Goal: Task Accomplishment & Management: Manage account settings

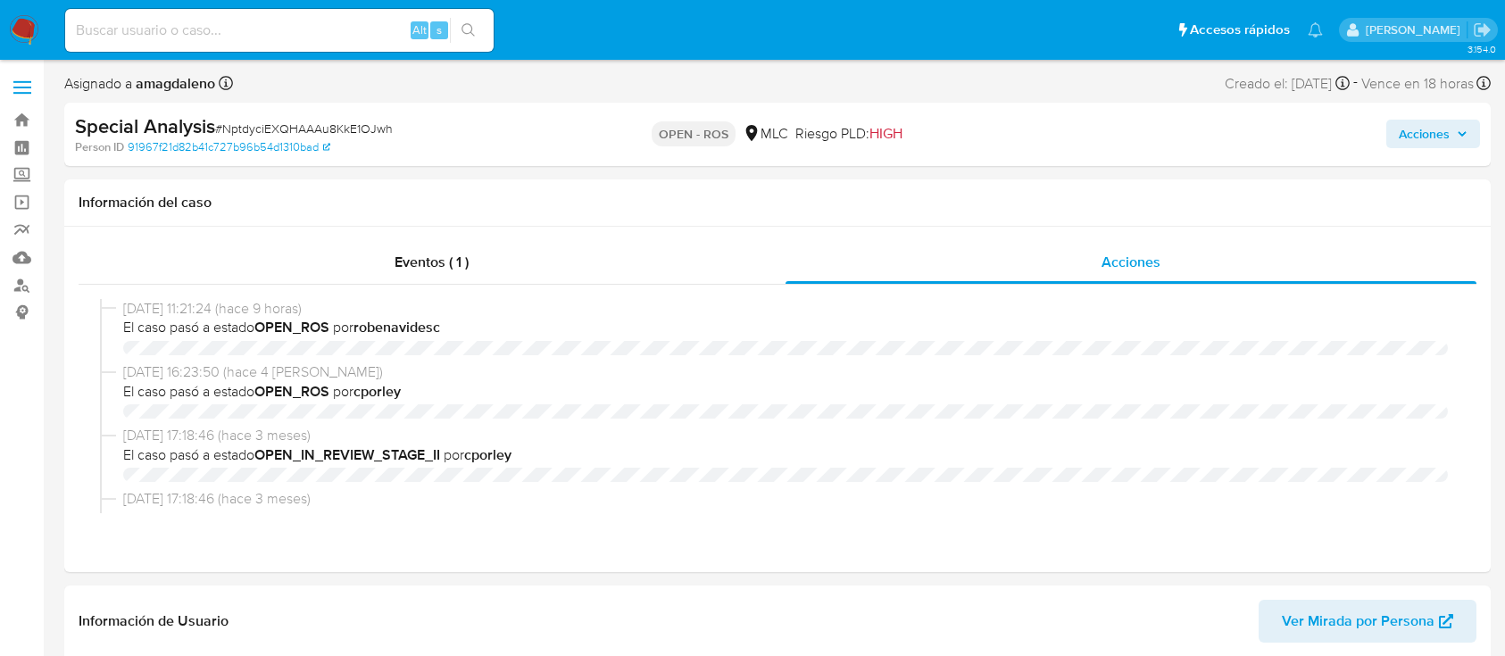
select select "10"
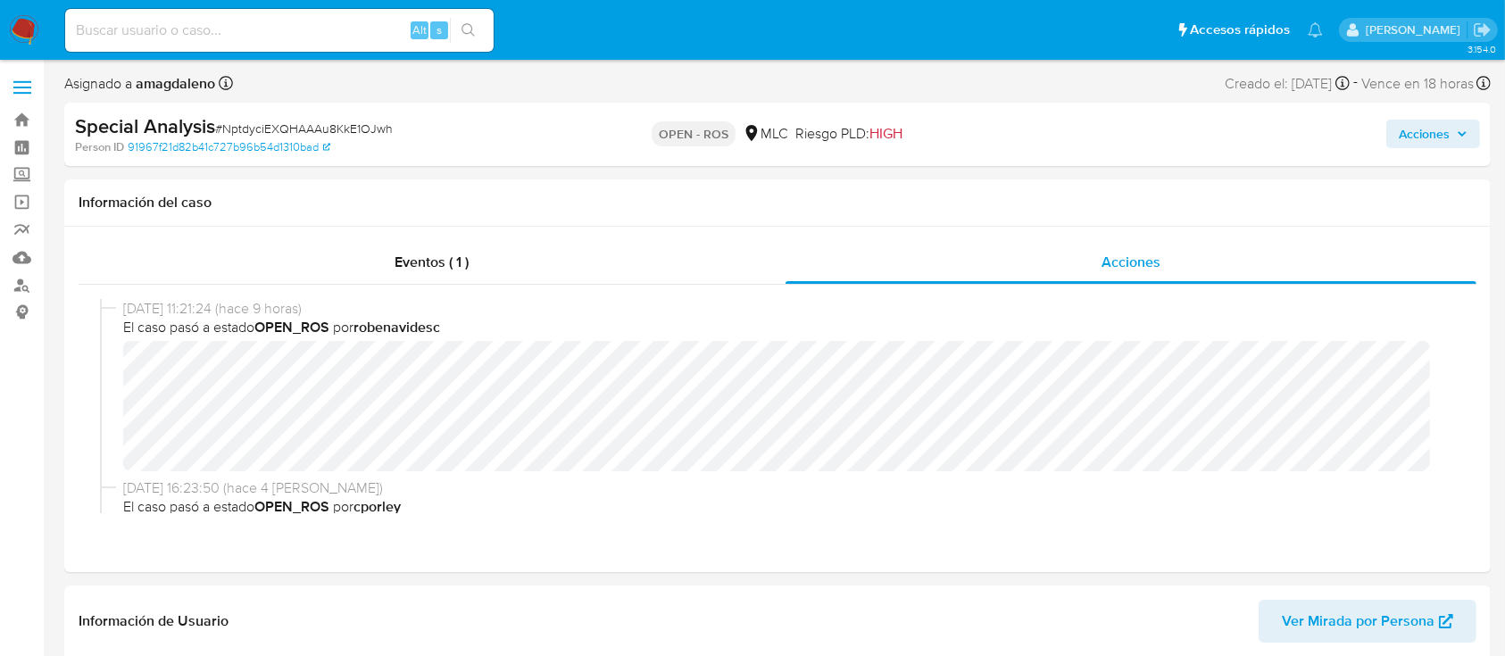
scroll to position [1000, 0]
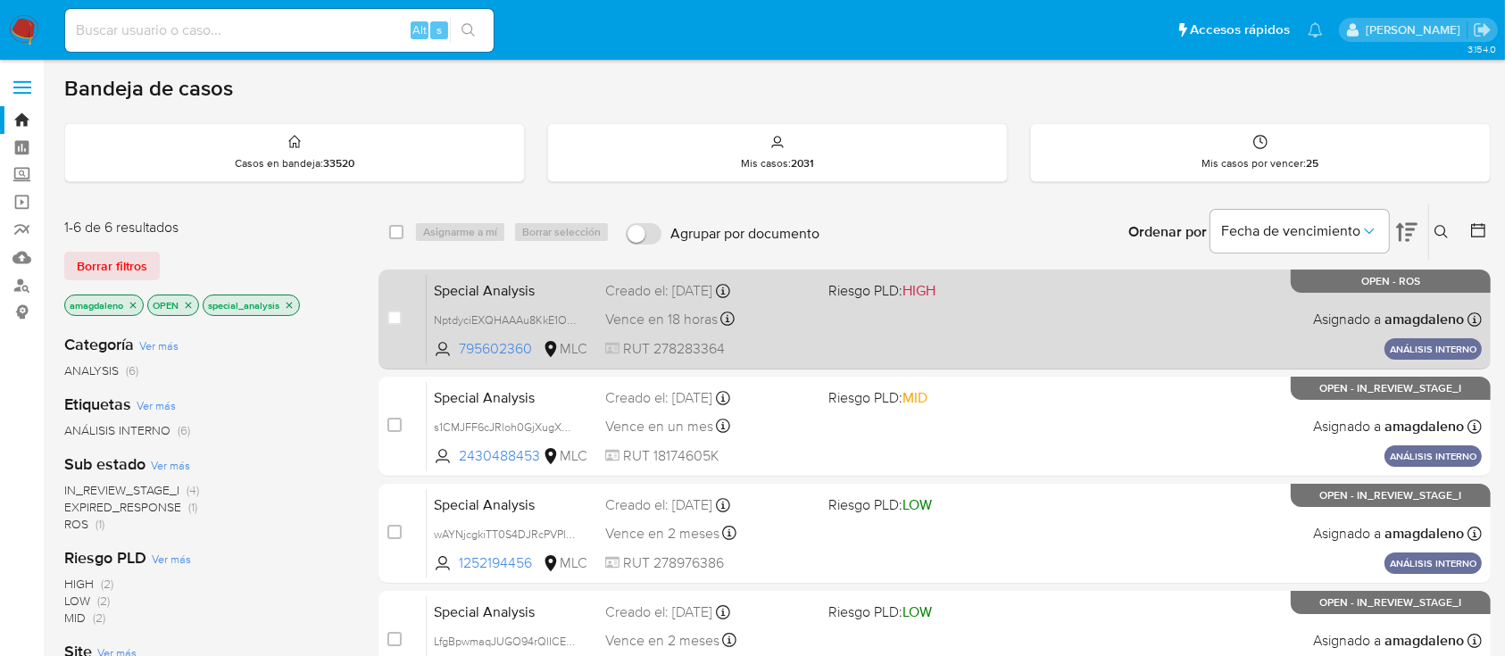
click at [890, 335] on div "Special Analysis NptdyciEXQHAAAu8KkE1OJwh 795602360 MLC Riesgo PLD: HIGH Creado…" at bounding box center [954, 319] width 1055 height 90
click at [812, 357] on span "RUT 278283364" at bounding box center [709, 349] width 208 height 20
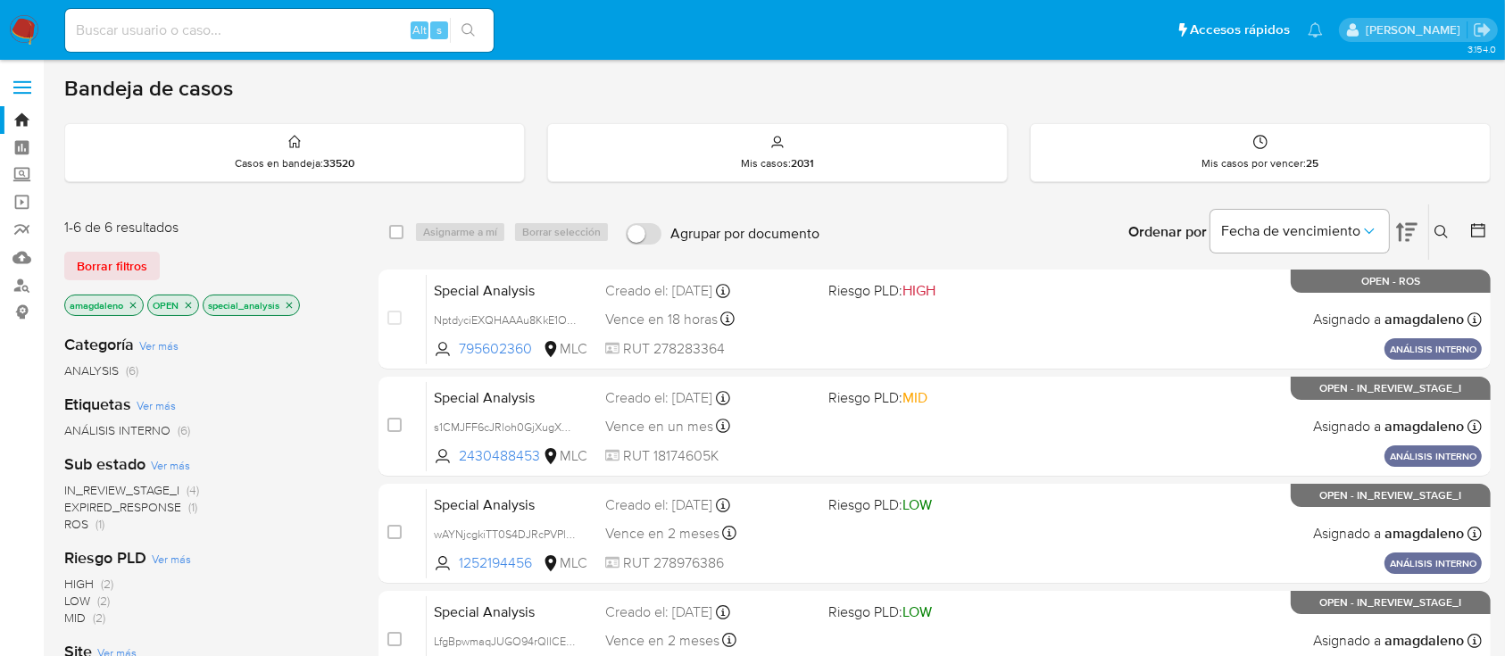
click at [186, 305] on icon "close-filter" at bounding box center [188, 305] width 11 height 11
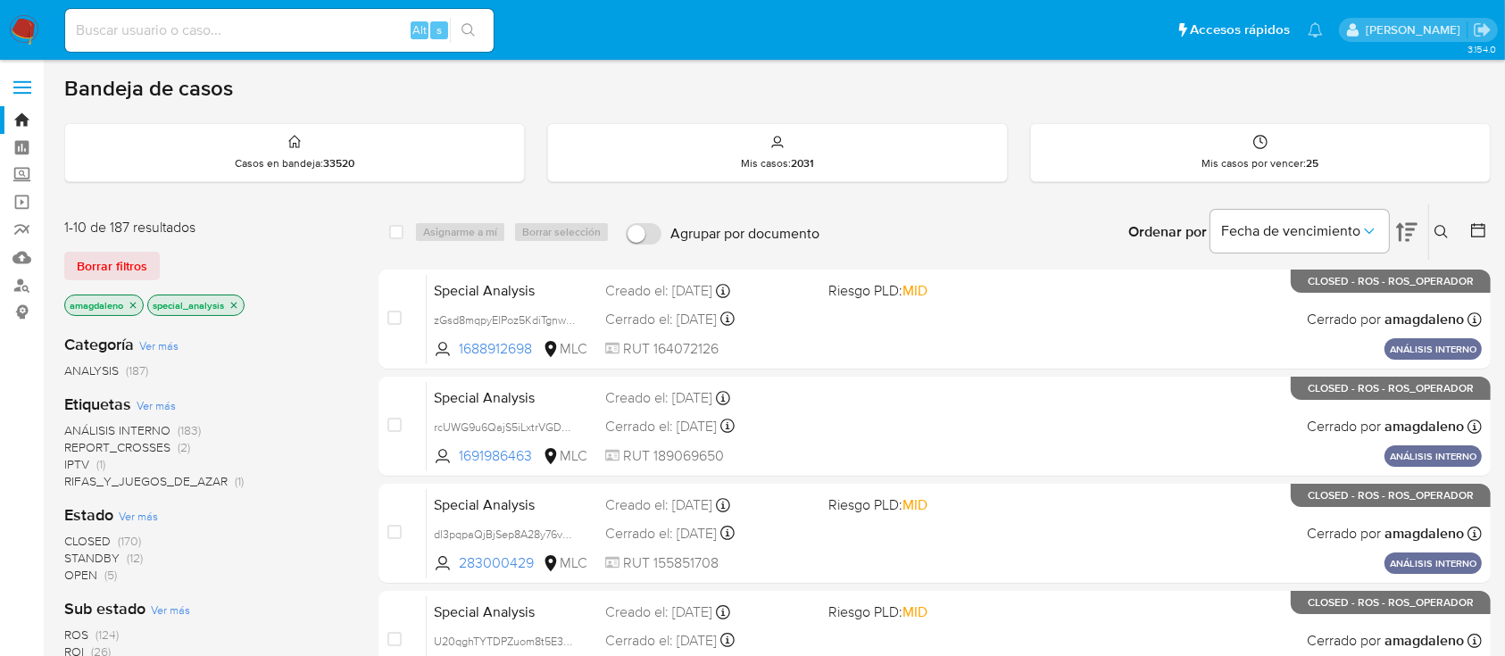
click at [235, 306] on icon "close-filter" at bounding box center [234, 305] width 11 height 11
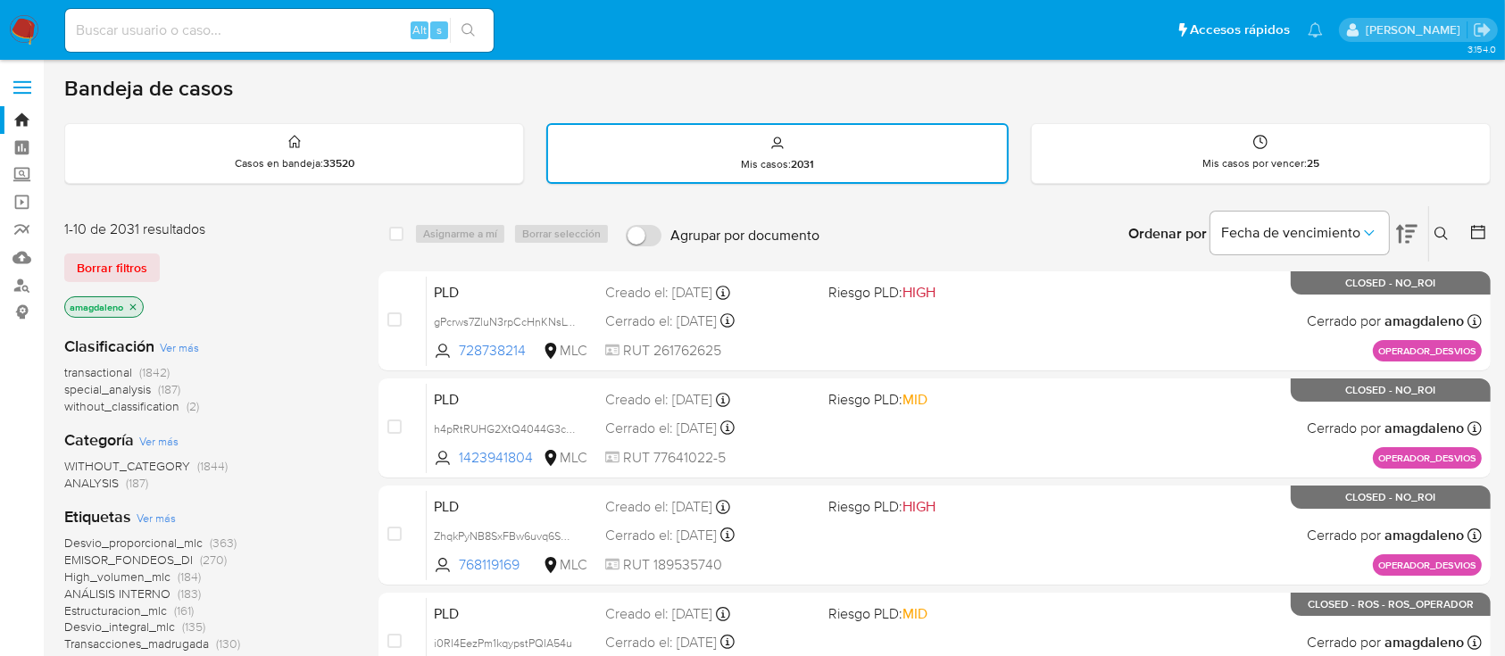
click at [138, 304] on icon "close-filter" at bounding box center [133, 307] width 11 height 11
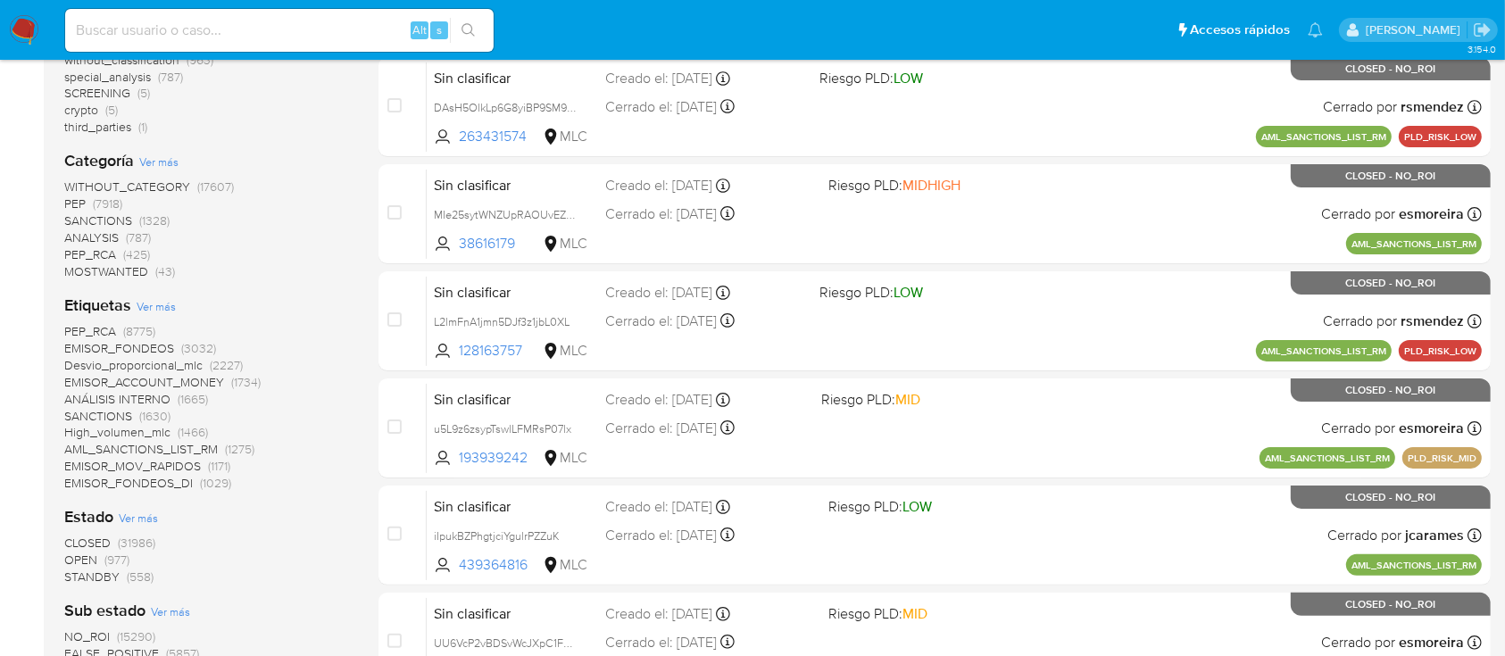
scroll to position [324, 0]
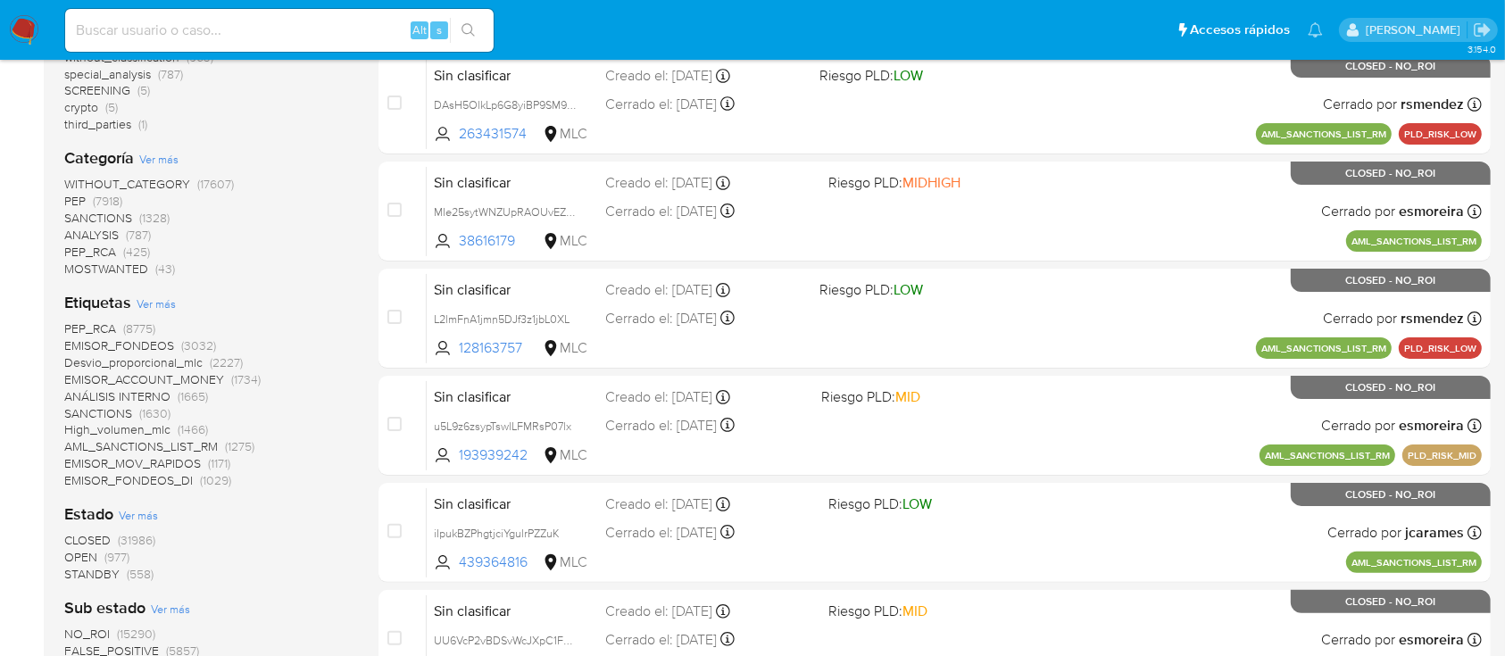
click at [87, 558] on span "OPEN" at bounding box center [80, 557] width 33 height 18
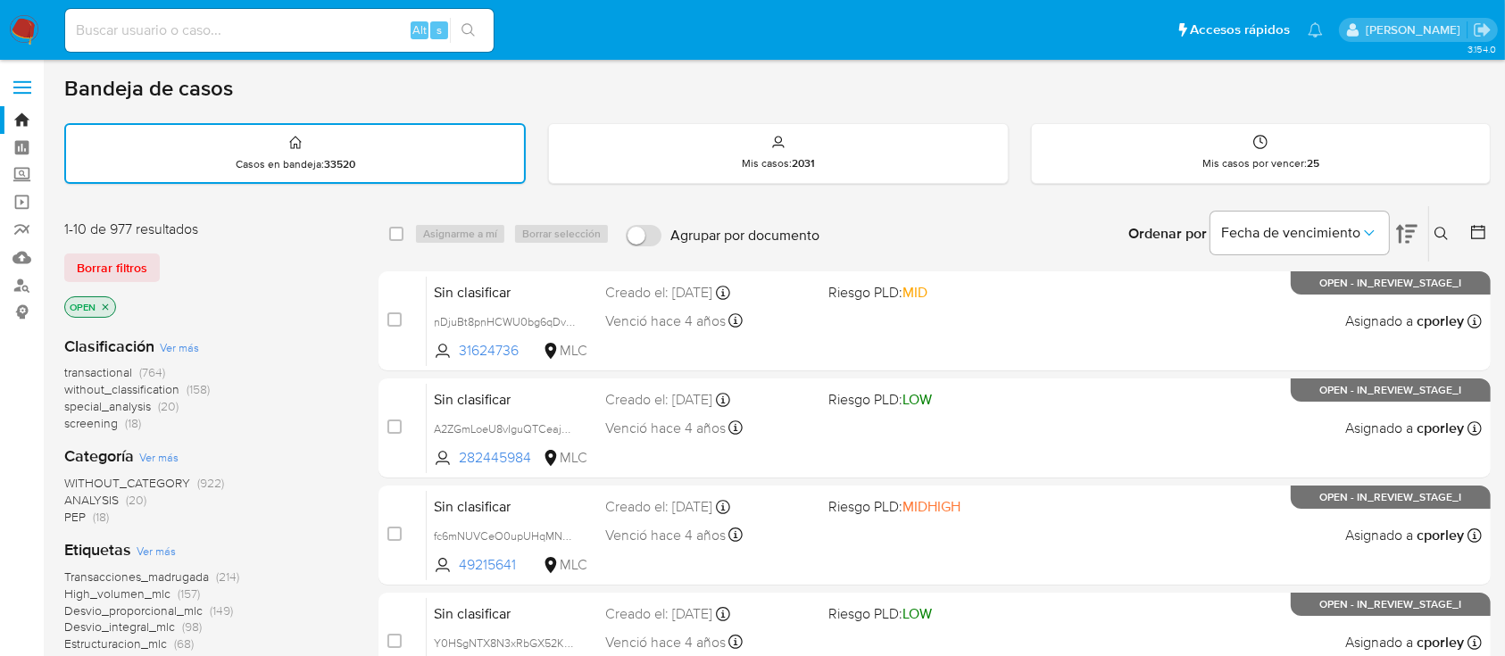
click at [1415, 232] on icon at bounding box center [1407, 233] width 21 height 21
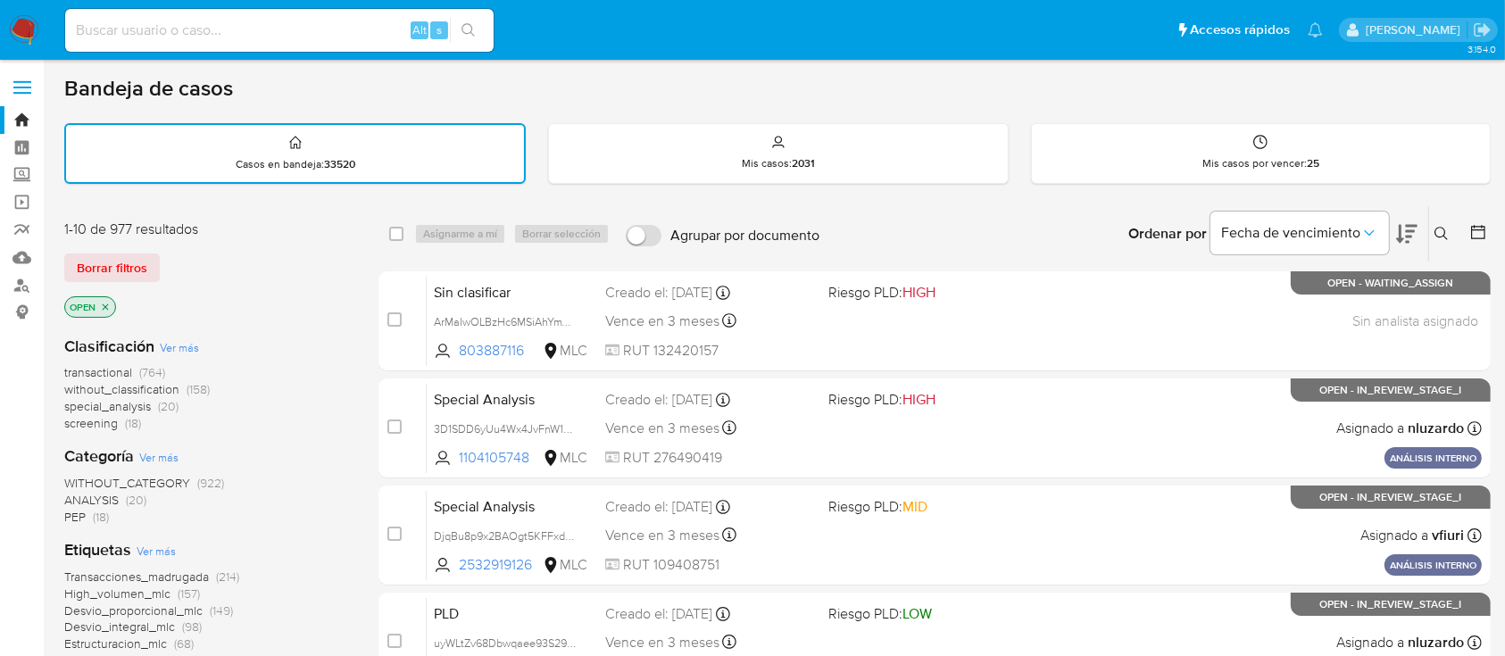
click at [1410, 226] on icon at bounding box center [1407, 233] width 21 height 21
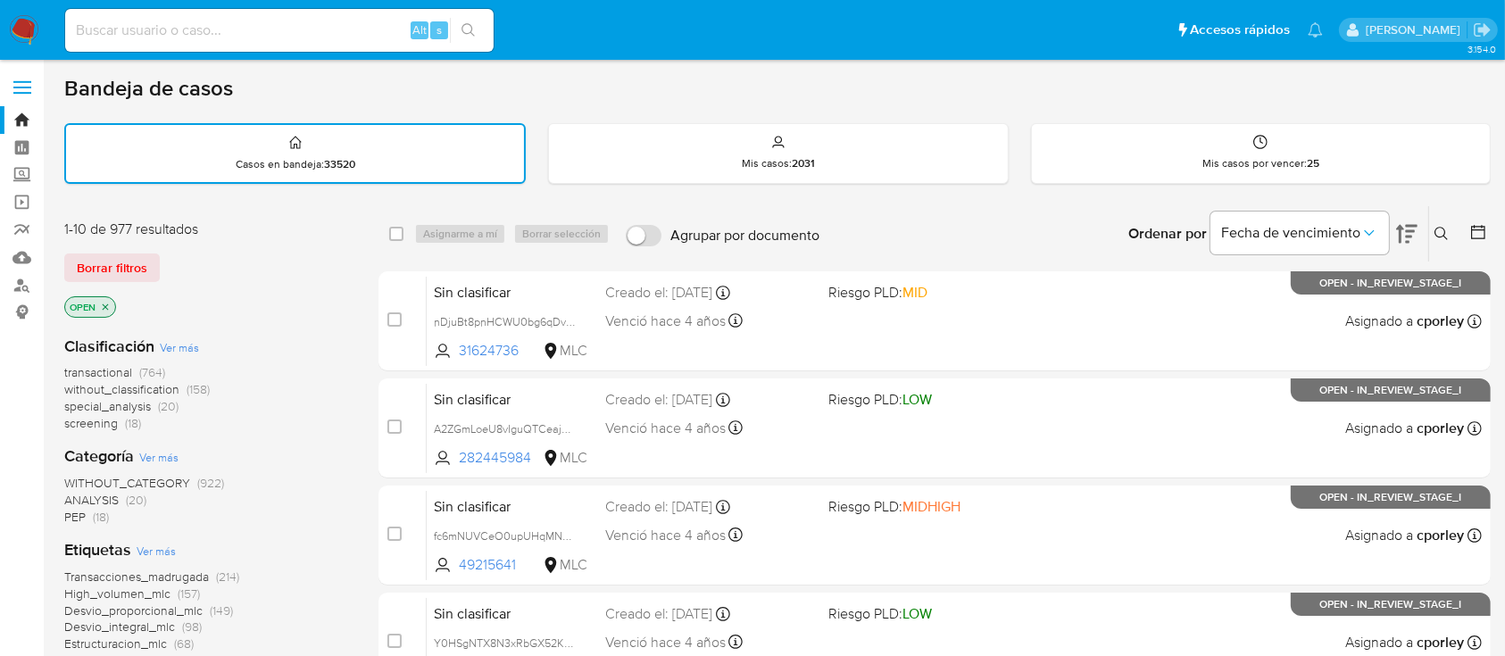
click at [100, 409] on span "special_analysis" at bounding box center [107, 406] width 87 height 18
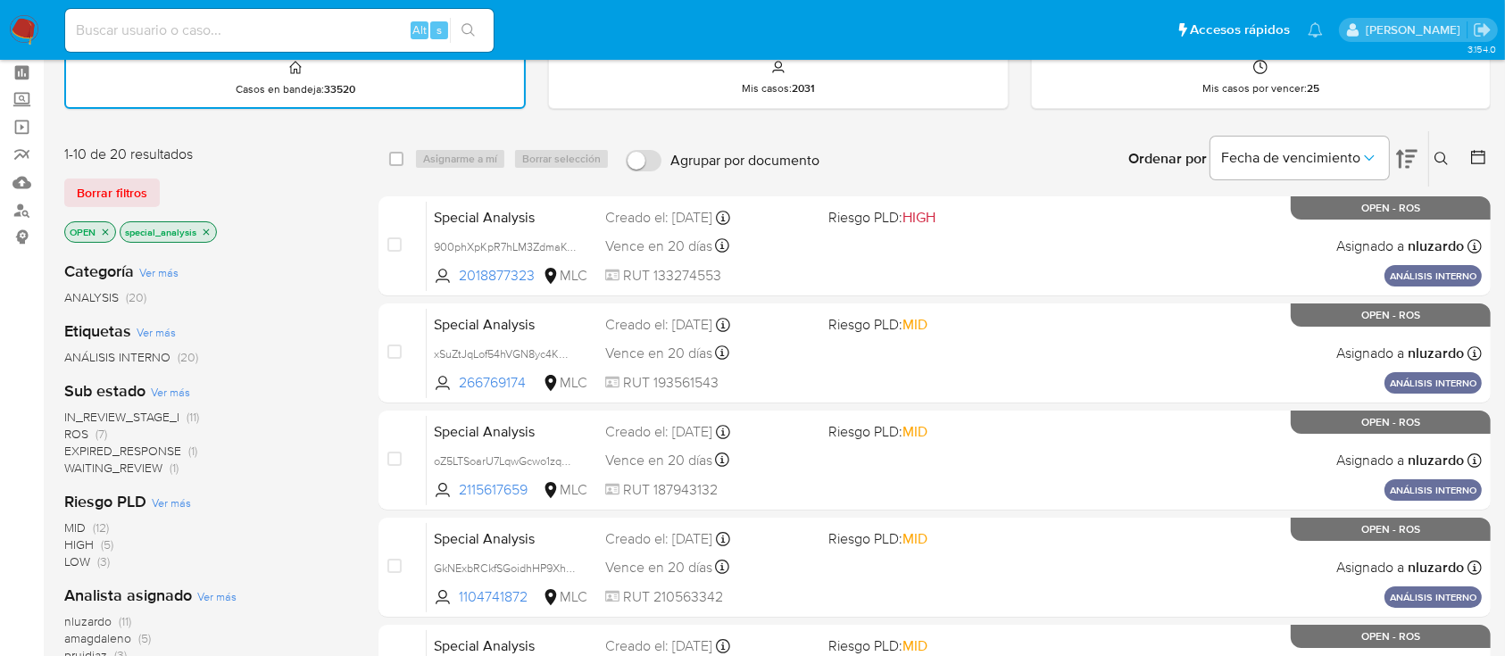
scroll to position [71, 0]
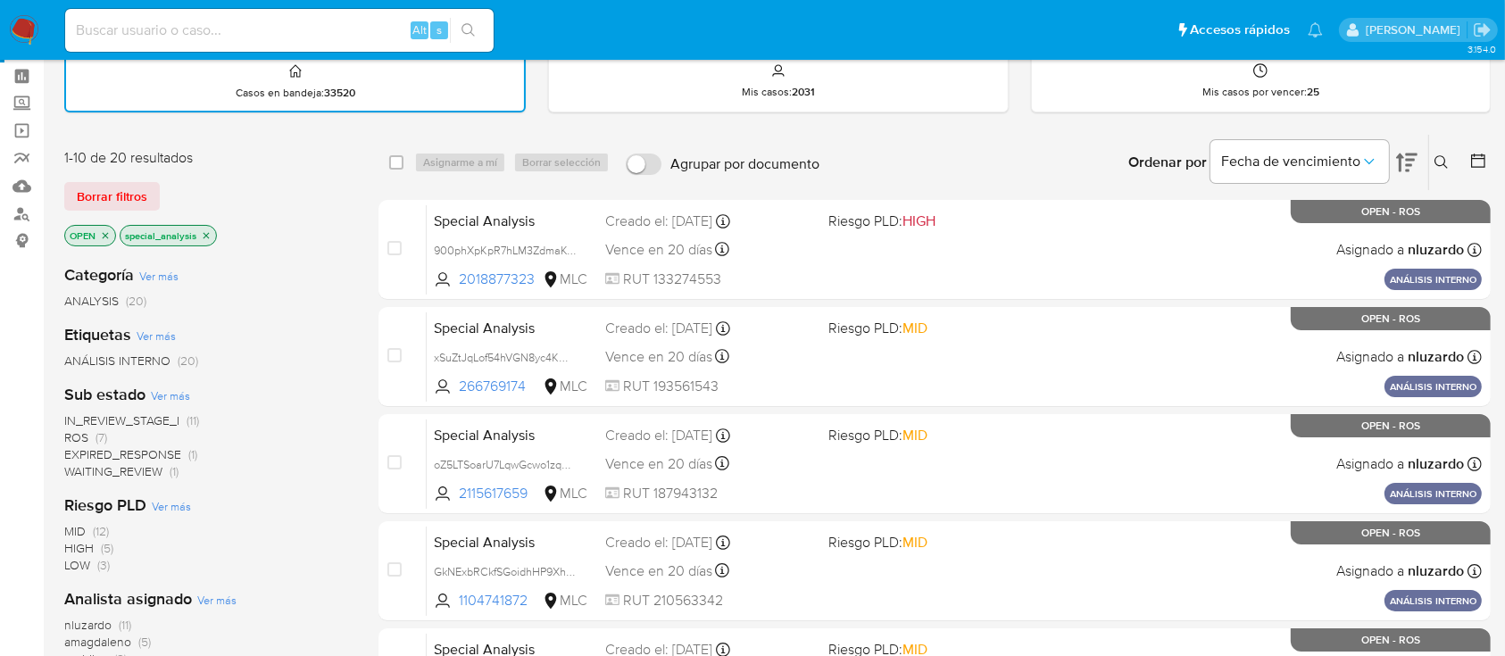
click at [206, 233] on icon "close-filter" at bounding box center [207, 235] width 6 height 6
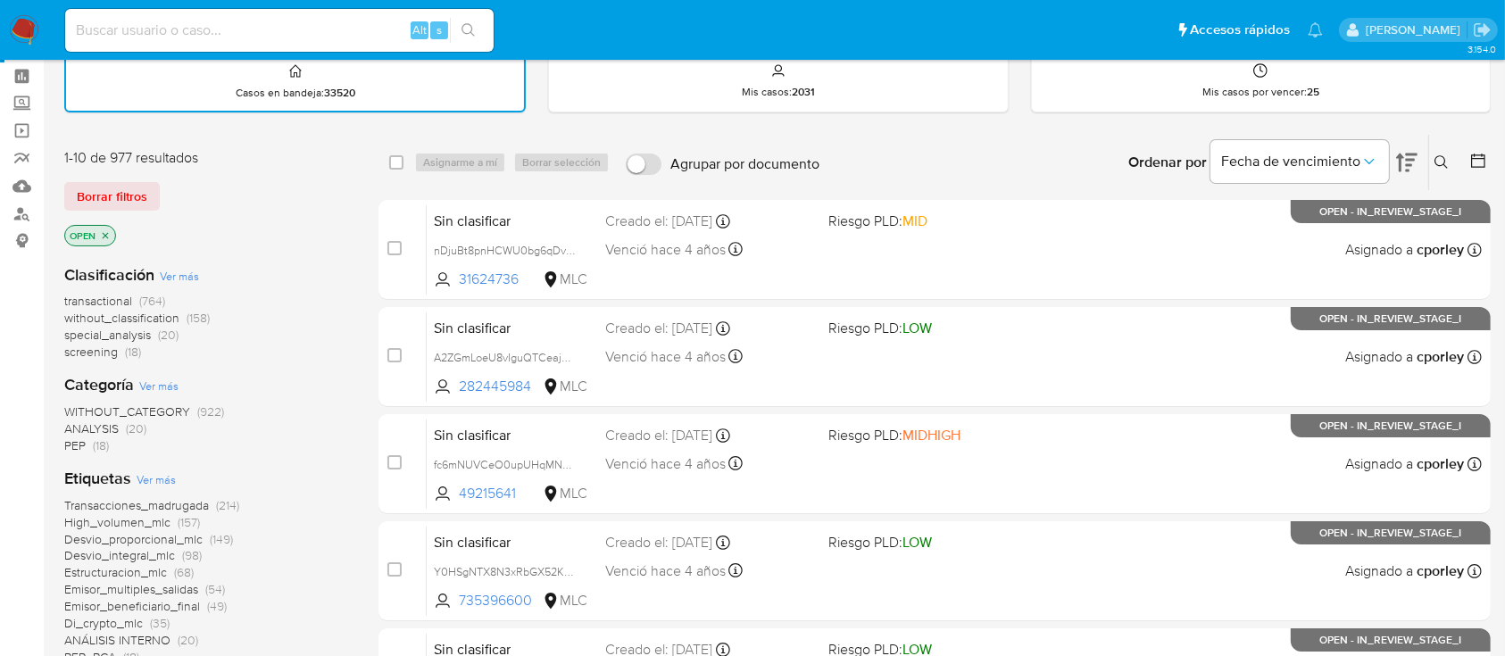
click at [107, 334] on span "special_analysis" at bounding box center [107, 335] width 87 height 18
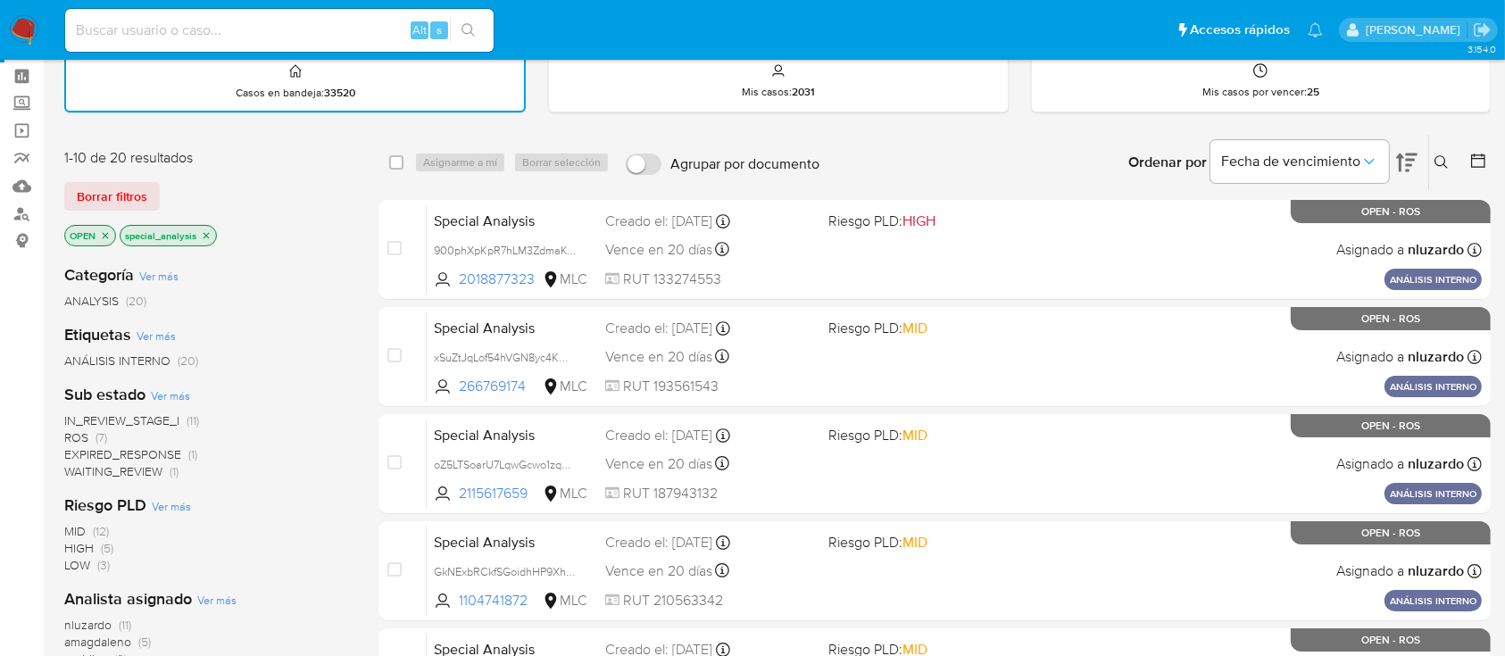
click at [210, 233] on icon "close-filter" at bounding box center [206, 235] width 11 height 11
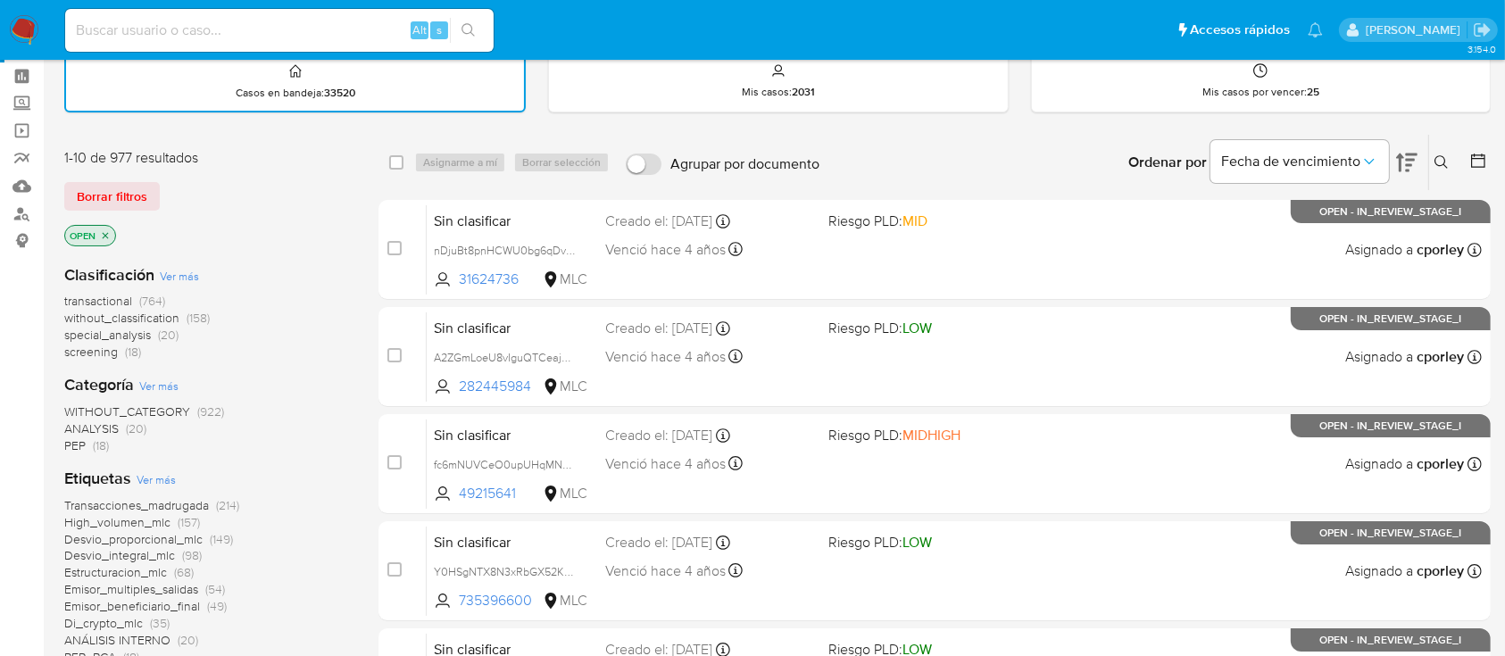
click at [117, 294] on span "transactional" at bounding box center [98, 301] width 68 height 18
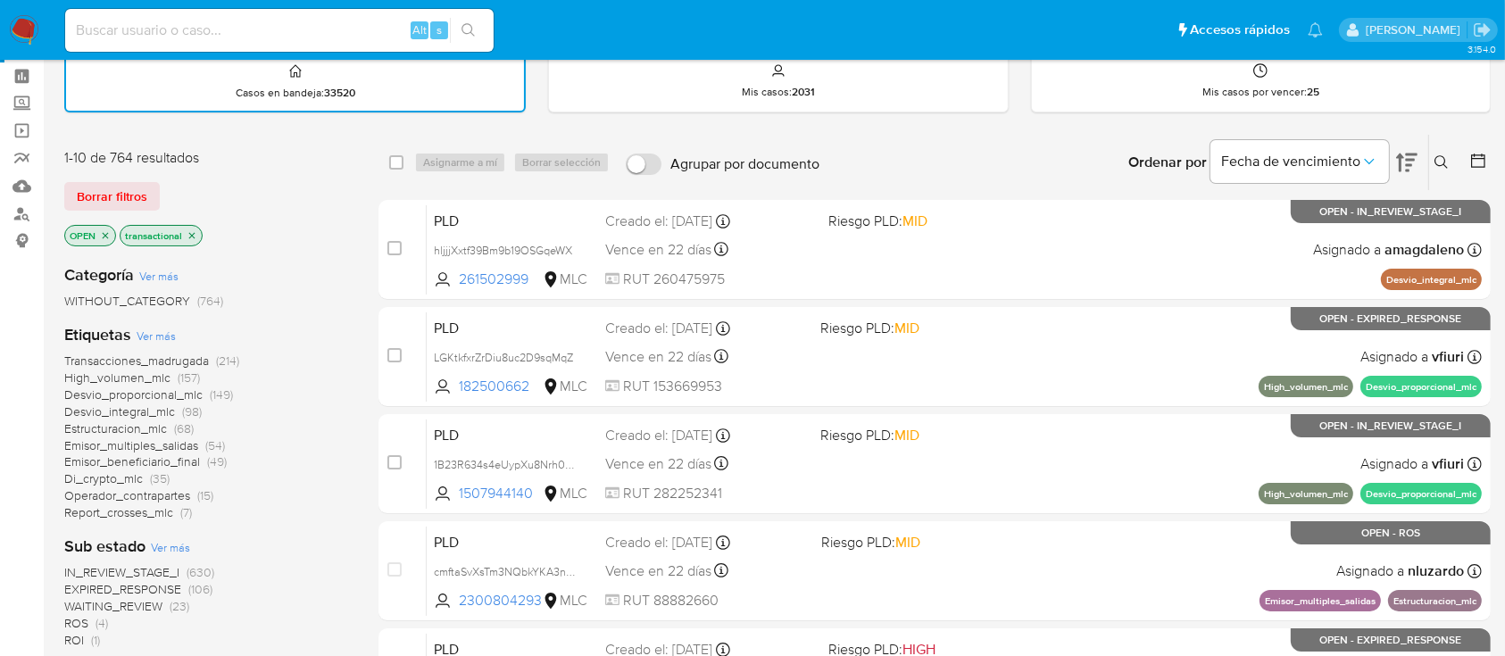
click at [1410, 163] on icon at bounding box center [1407, 163] width 21 height 19
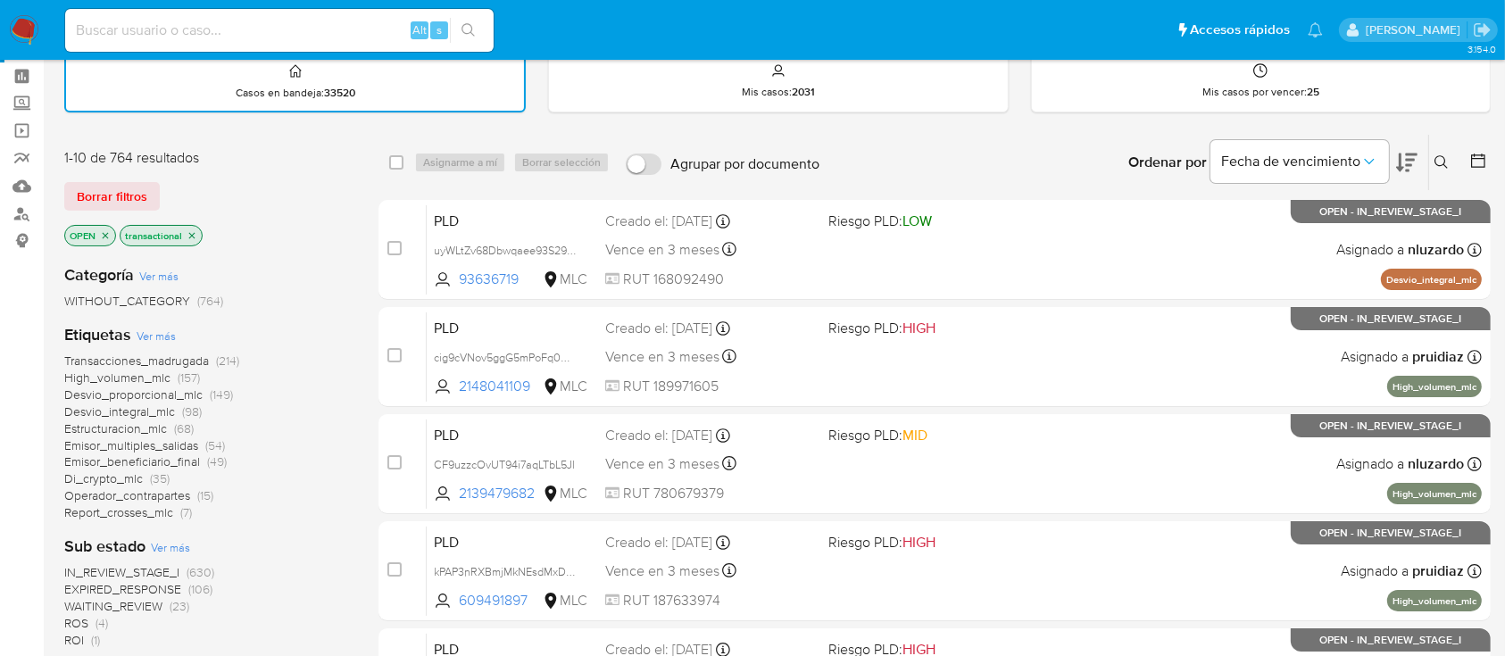
click at [1410, 163] on icon at bounding box center [1407, 163] width 21 height 19
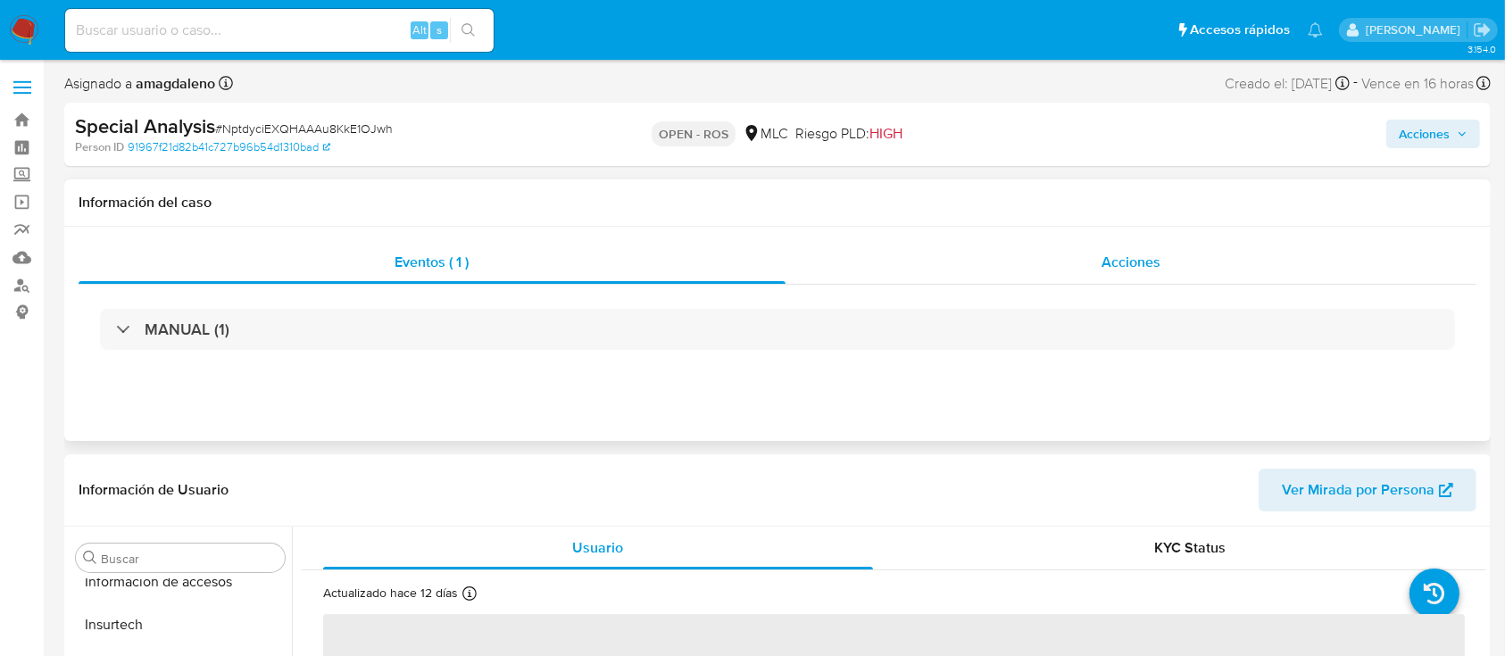
scroll to position [755, 0]
select select "10"
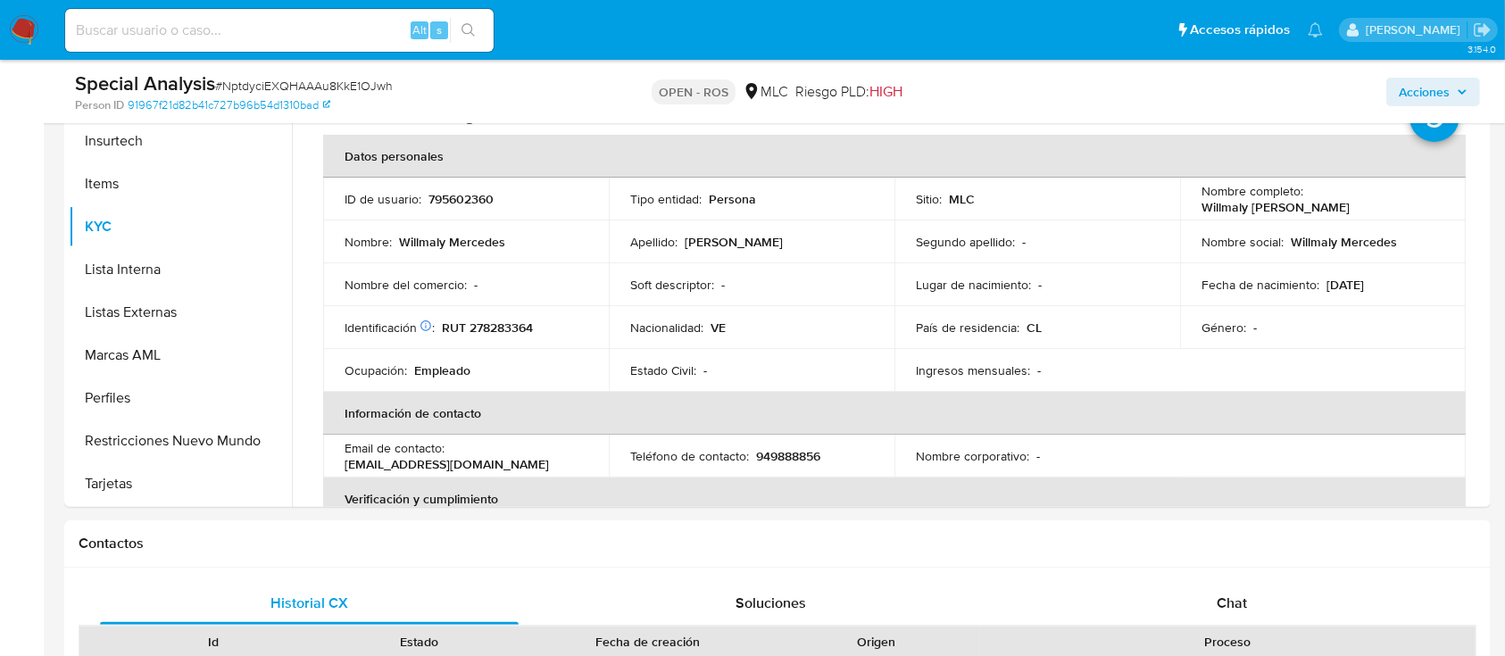
scroll to position [404, 0]
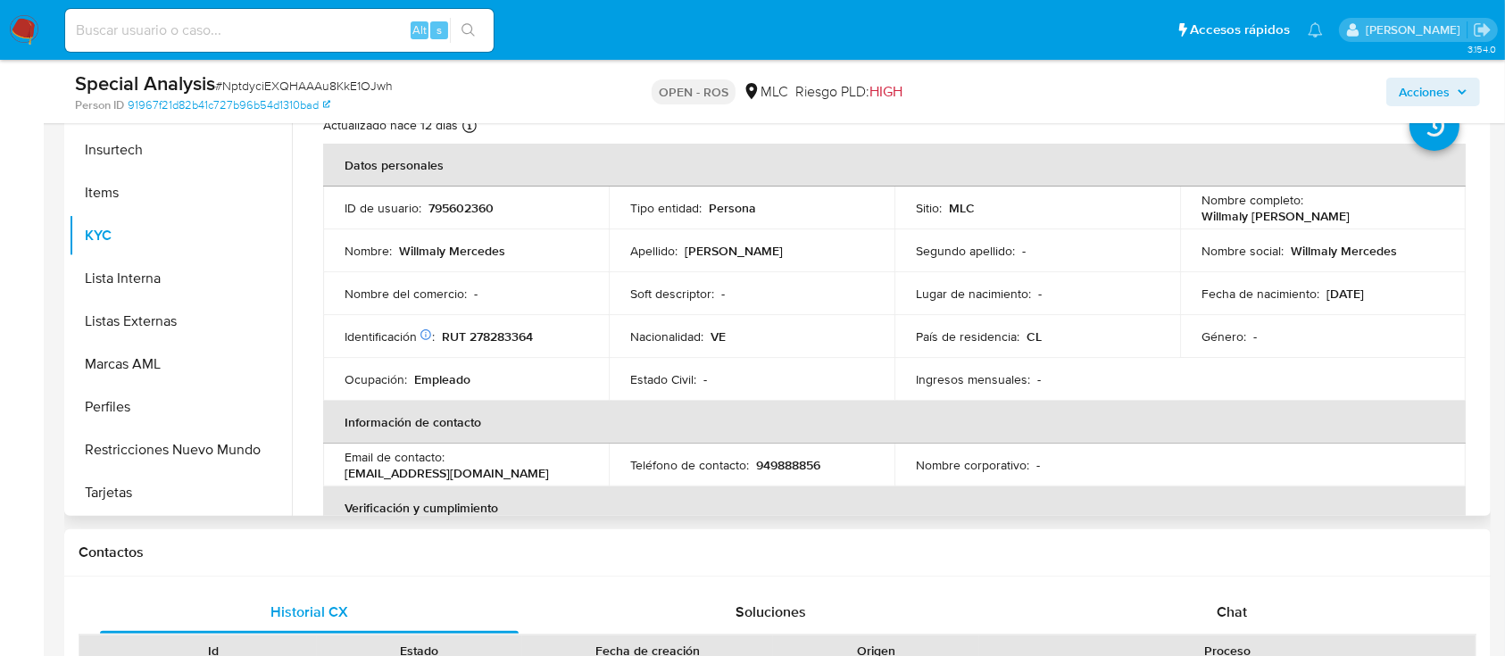
click at [406, 475] on p "[EMAIL_ADDRESS][DOMAIN_NAME]" at bounding box center [447, 473] width 204 height 16
drag, startPoint x: 345, startPoint y: 475, endPoint x: 521, endPoint y: 475, distance: 176.8
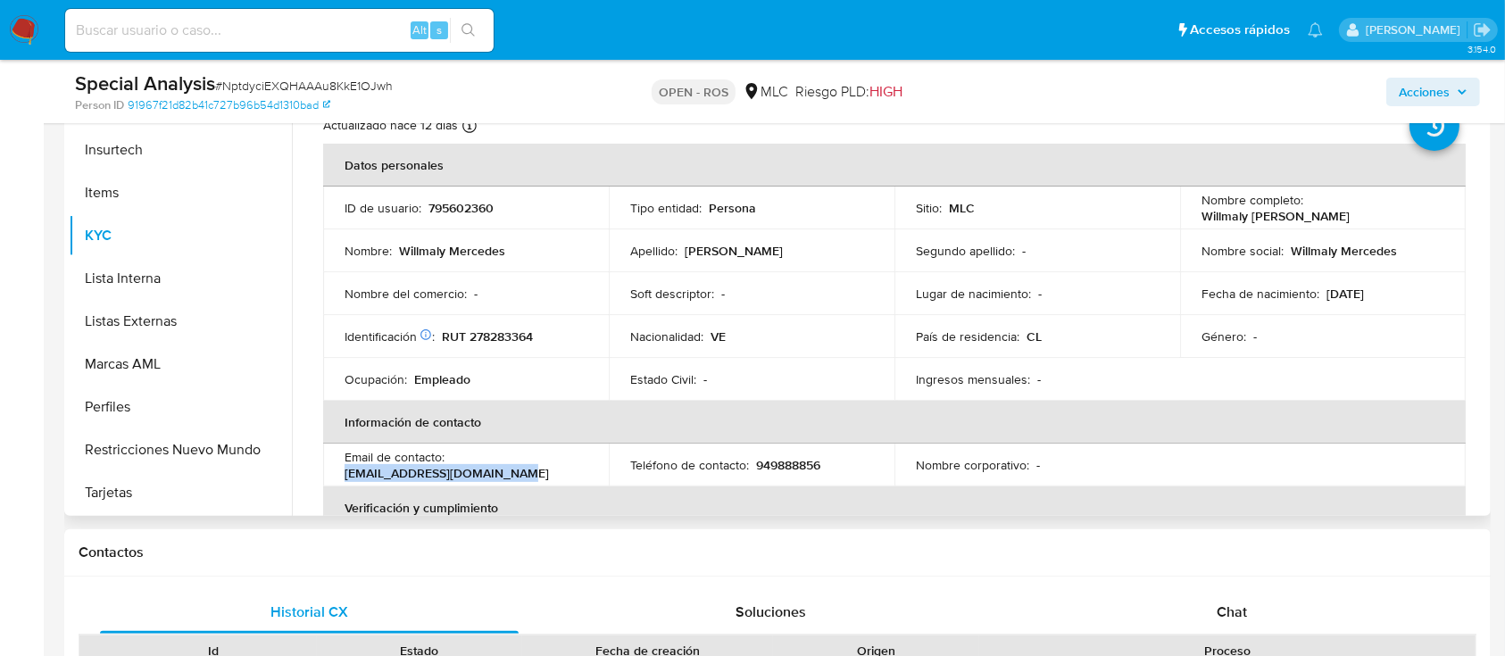
click at [521, 475] on div "Email de contacto : cesareamundarayp@gmail.com" at bounding box center [466, 465] width 243 height 32
copy p "[EMAIL_ADDRESS][DOMAIN_NAME]"
click at [782, 462] on p "949888856" at bounding box center [788, 465] width 64 height 16
copy p "949888856"
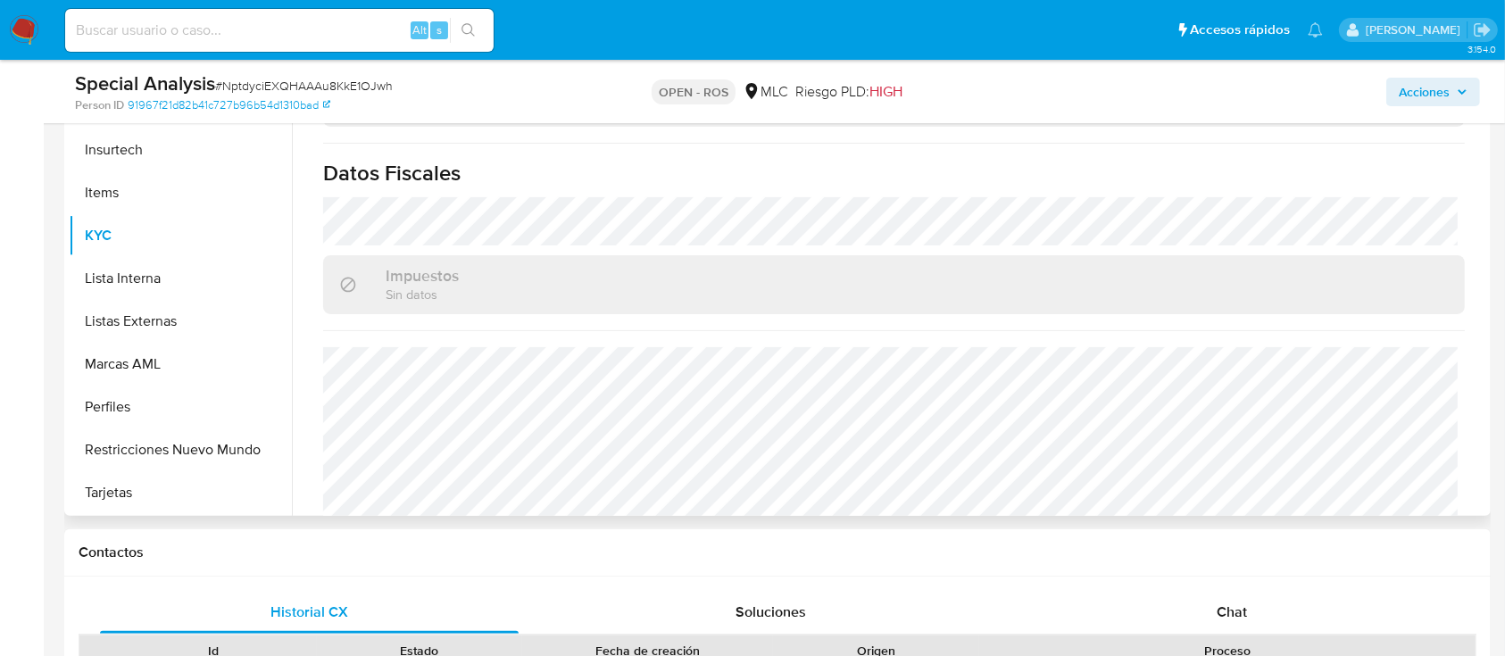
scroll to position [1000, 0]
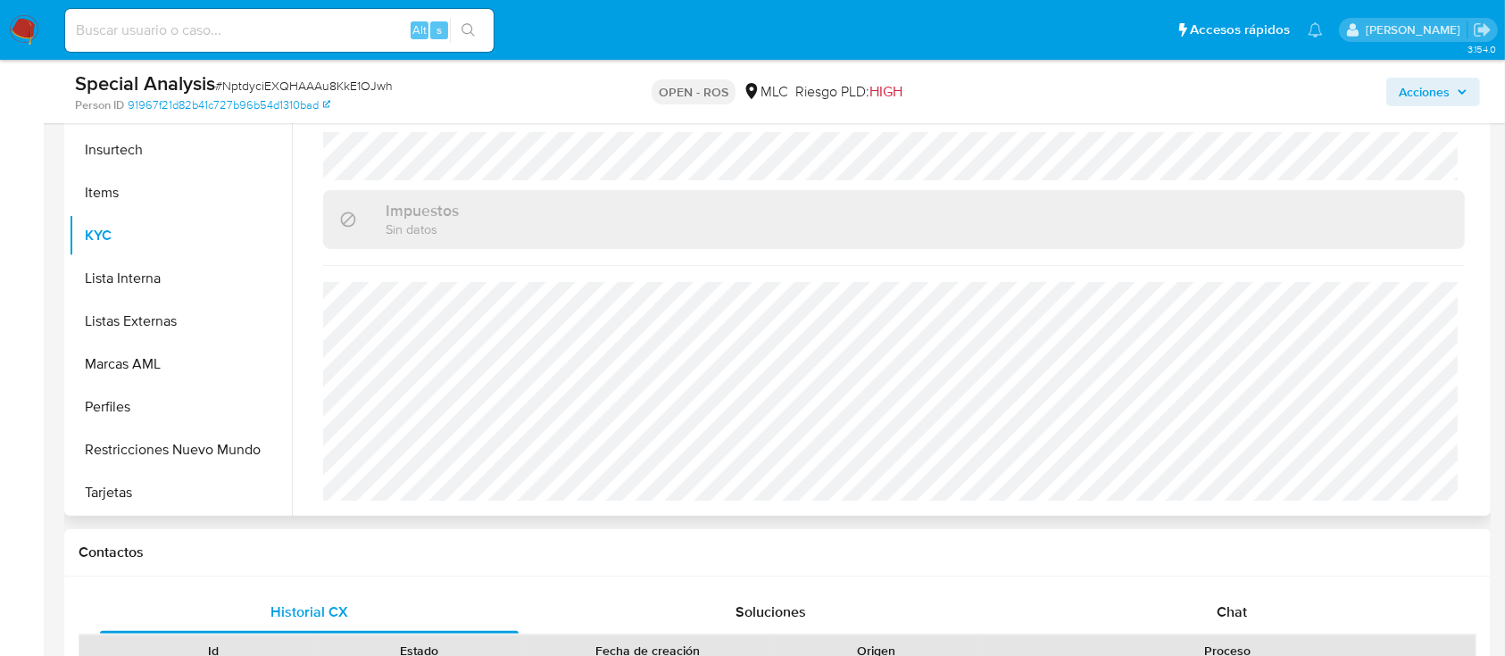
drag, startPoint x: 1478, startPoint y: 466, endPoint x: 1487, endPoint y: 388, distance: 78.2
click at [1487, 388] on div "Buscar Anticipos de dinero Archivos adjuntos CBT Cruces y Relaciones Créditos C…" at bounding box center [777, 287] width 1427 height 457
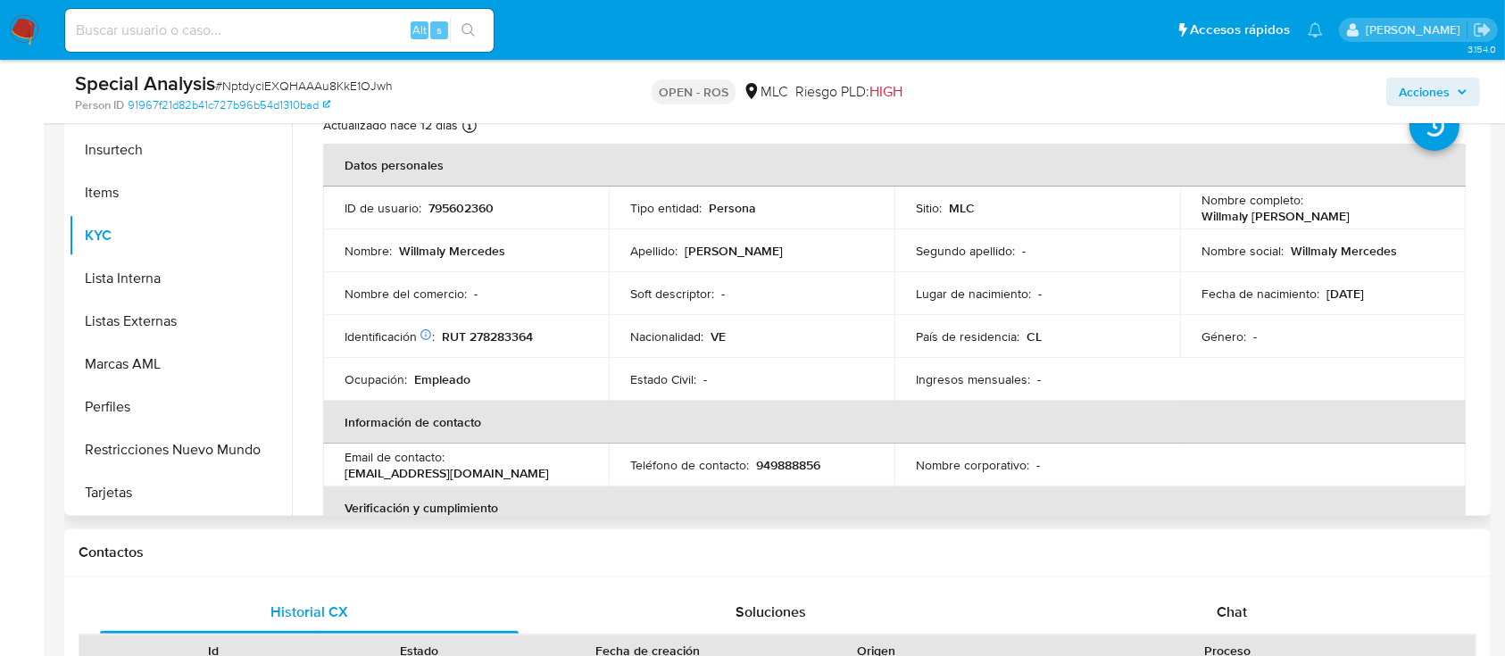
scroll to position [0, 0]
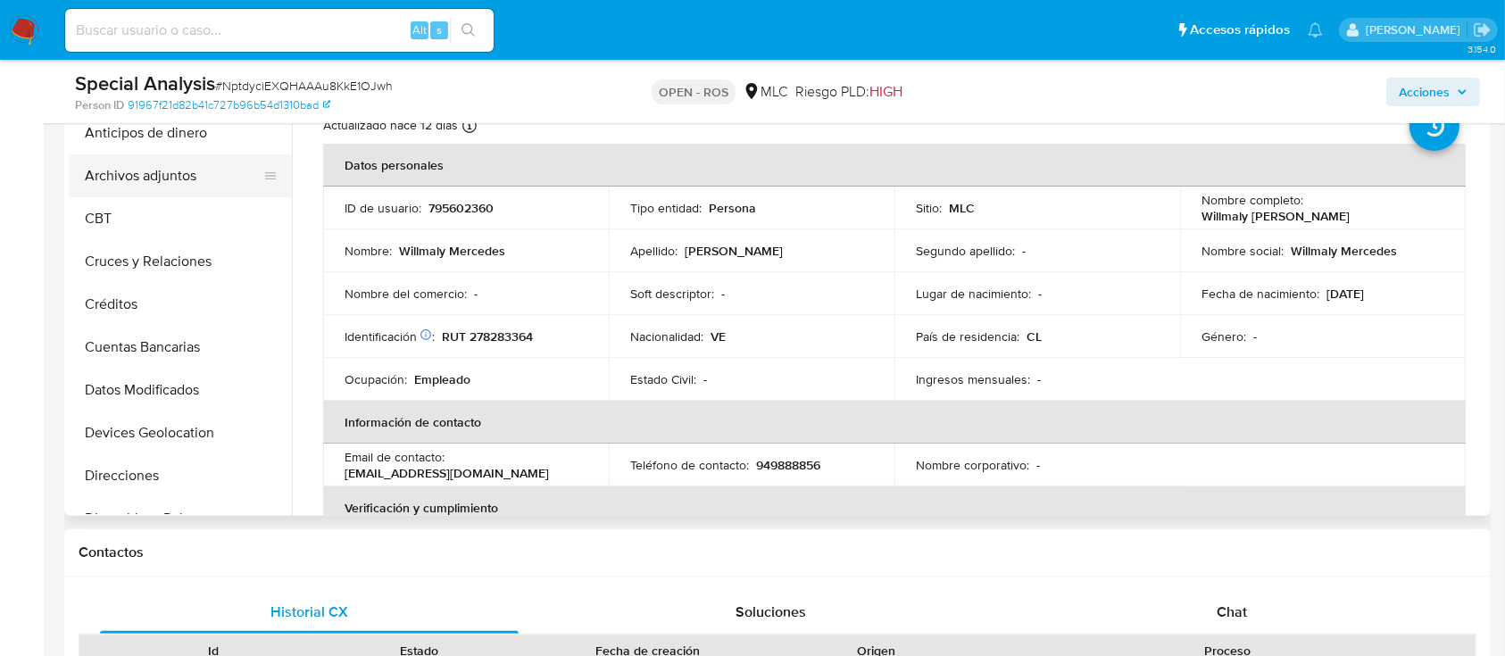
click at [177, 162] on button "Archivos adjuntos" at bounding box center [173, 175] width 209 height 43
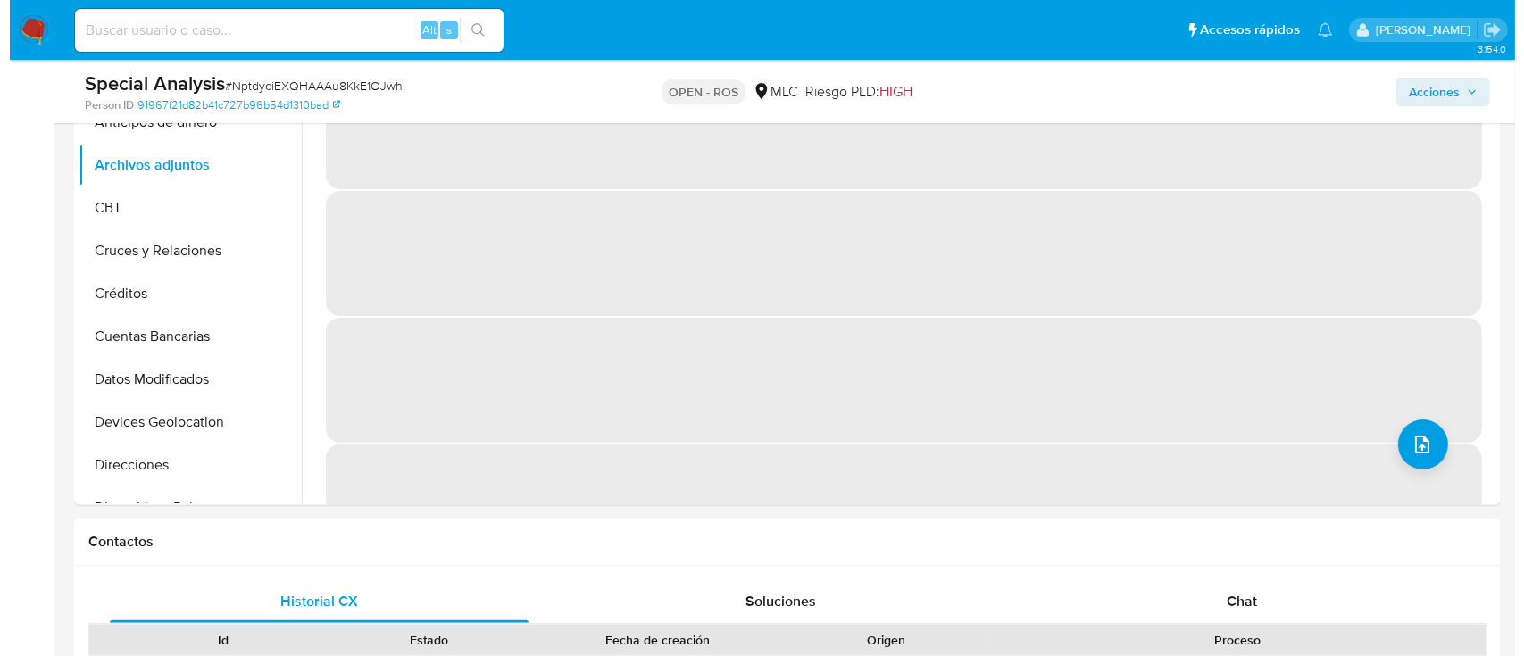
scroll to position [411, 0]
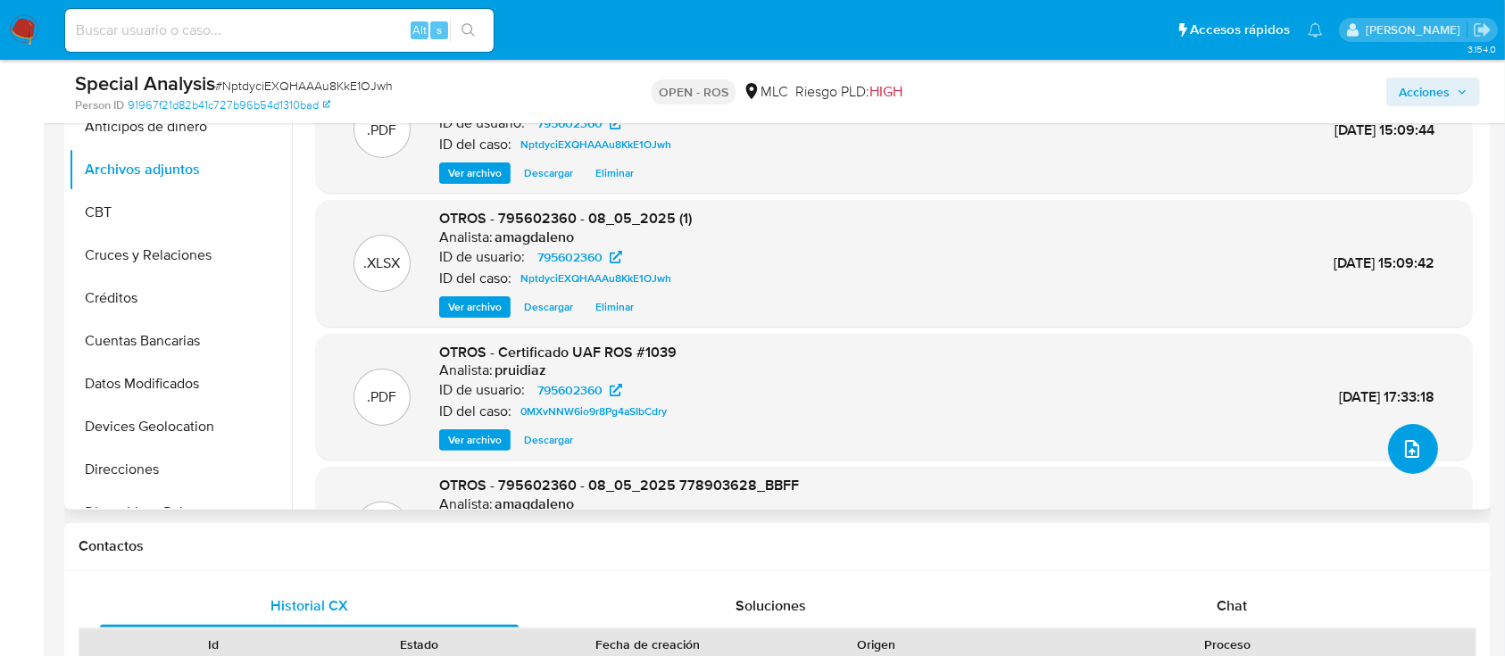
click at [1411, 435] on button "upload-file" at bounding box center [1414, 449] width 50 height 50
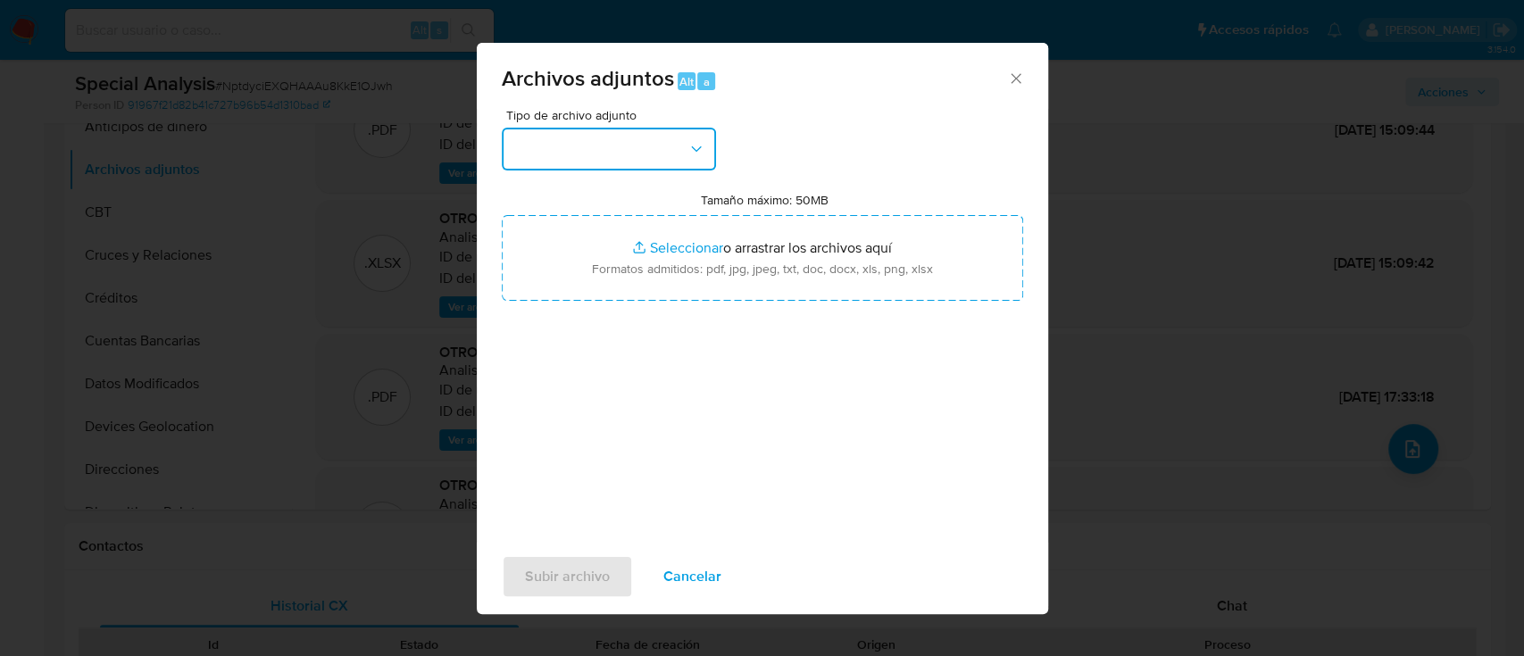
click at [562, 161] on button "button" at bounding box center [609, 149] width 214 height 43
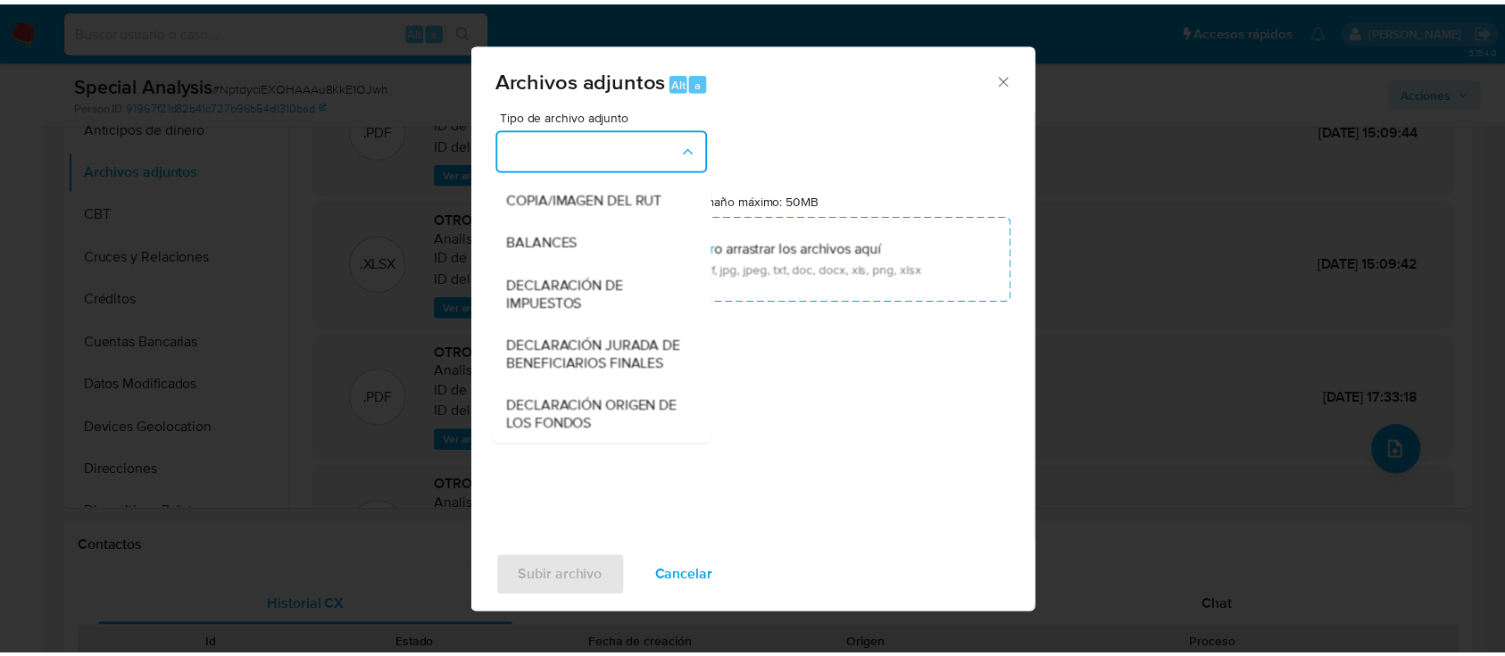
scroll to position [322, 0]
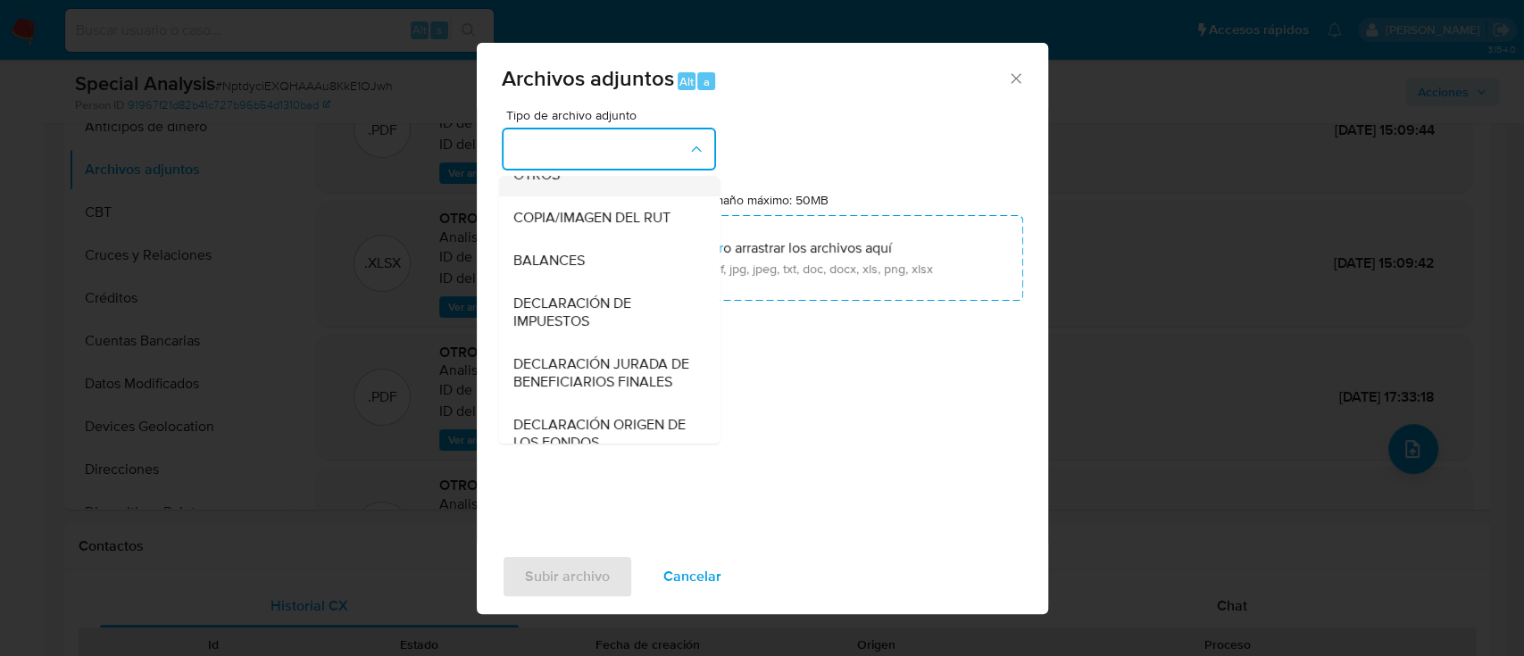
click at [563, 196] on div "OTROS" at bounding box center [604, 175] width 182 height 43
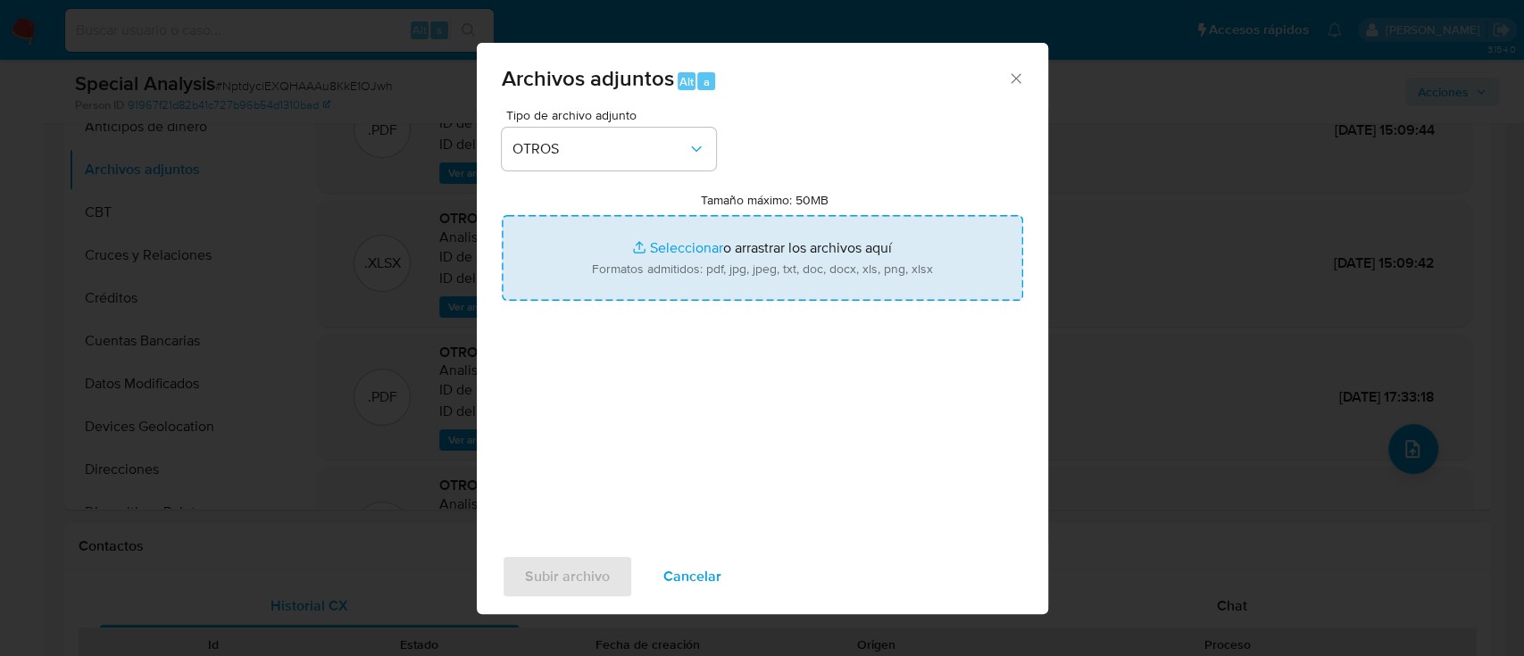
click at [684, 255] on input "Tamaño máximo: 50MB Seleccionar archivos" at bounding box center [762, 258] width 521 height 86
type input "C:\fakepath\Certificado UAF ROS #1240.pdf"
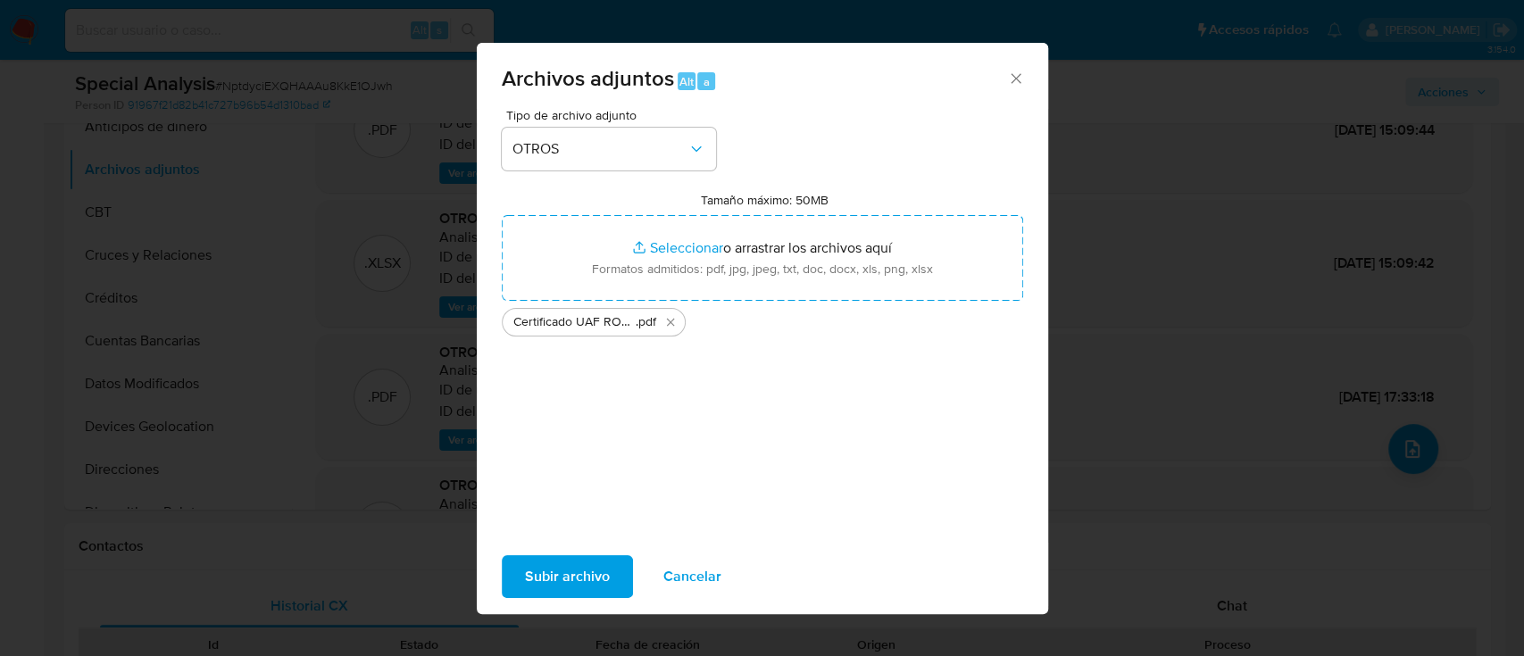
click at [583, 568] on span "Subir archivo" at bounding box center [567, 576] width 85 height 39
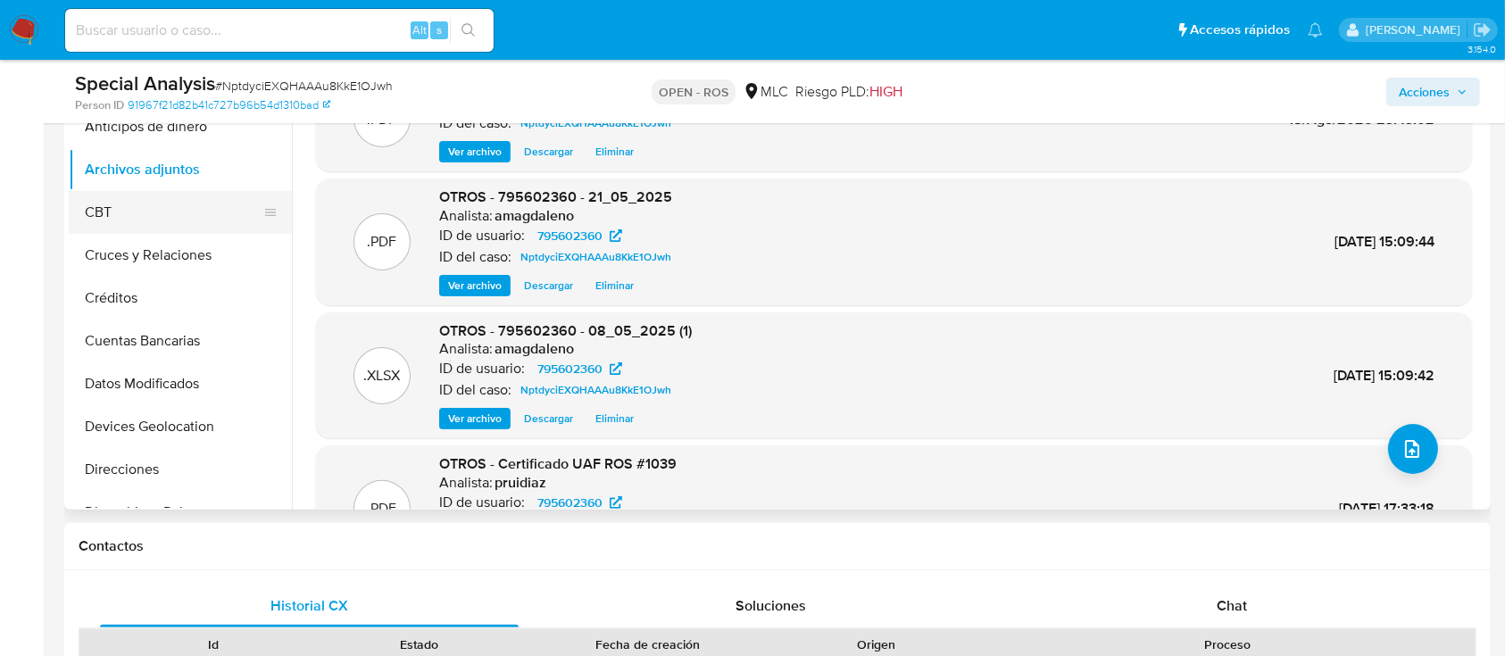
click at [130, 204] on button "CBT" at bounding box center [173, 212] width 209 height 43
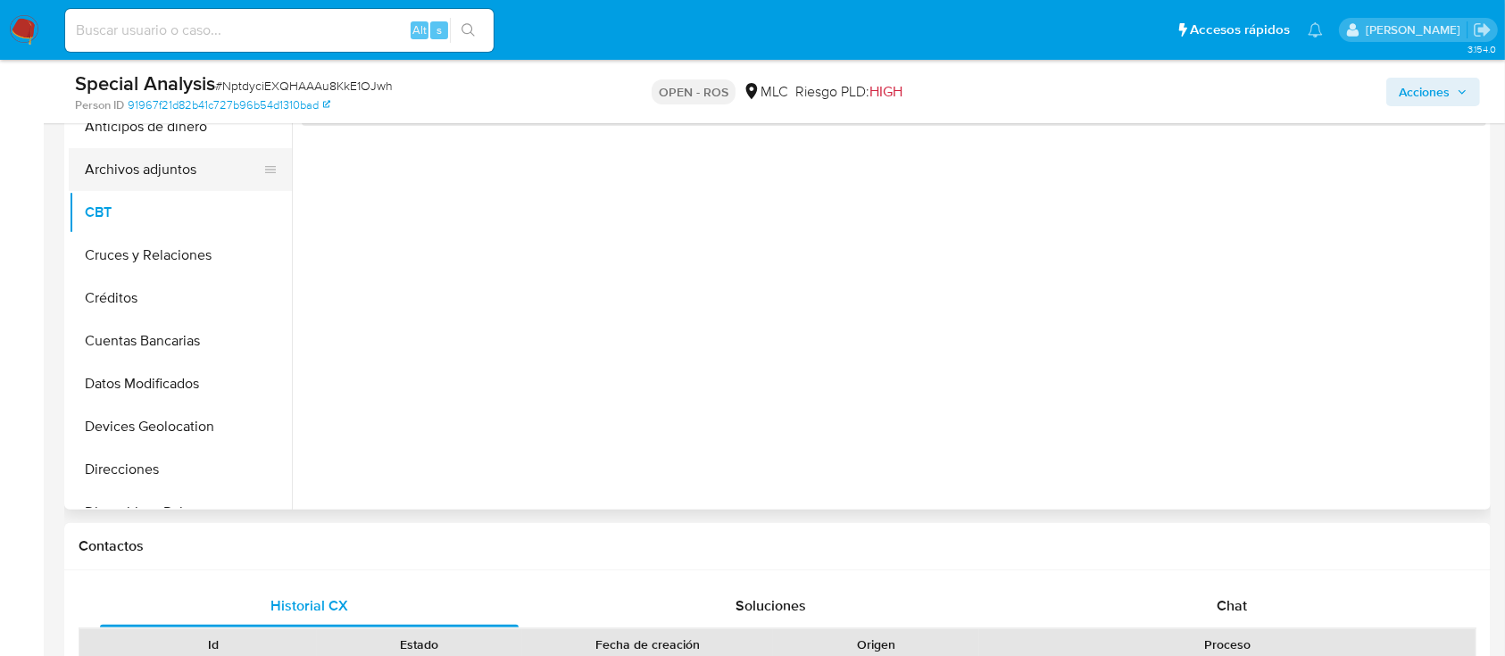
click at [170, 169] on button "Archivos adjuntos" at bounding box center [173, 169] width 209 height 43
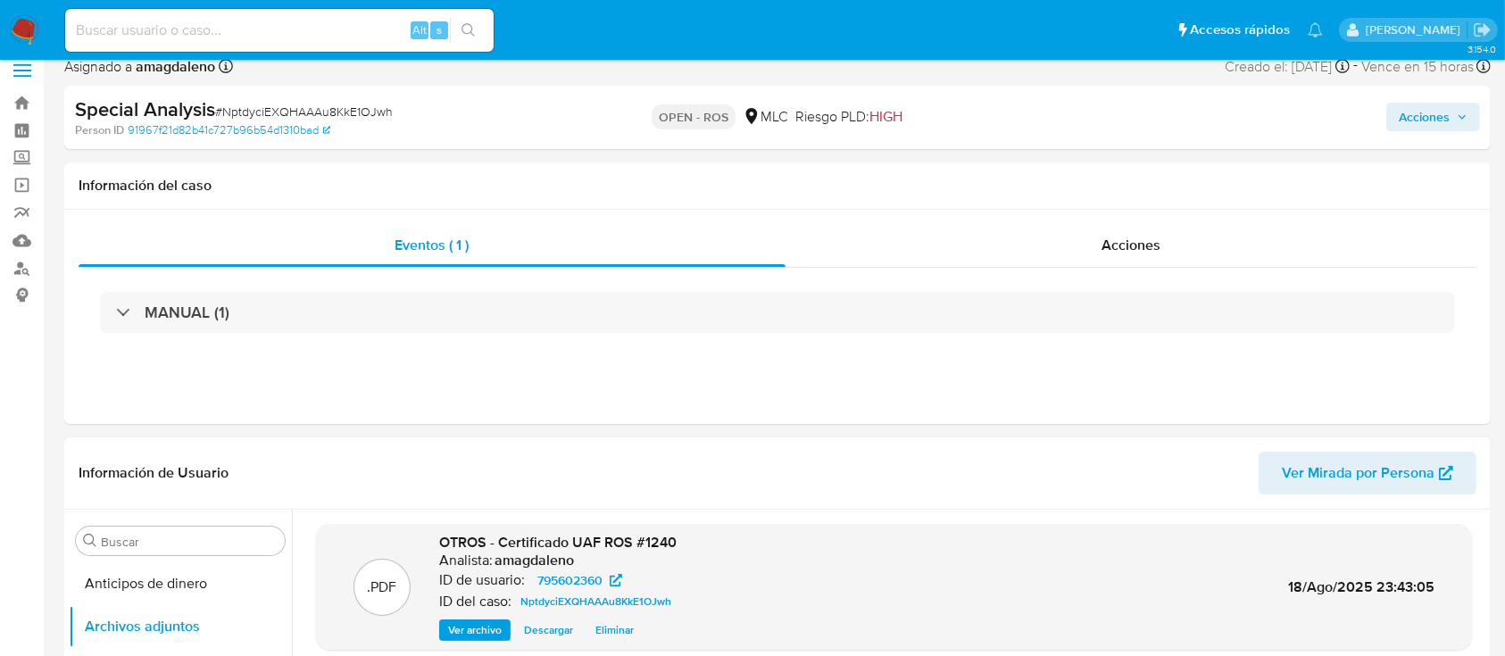
scroll to position [0, 0]
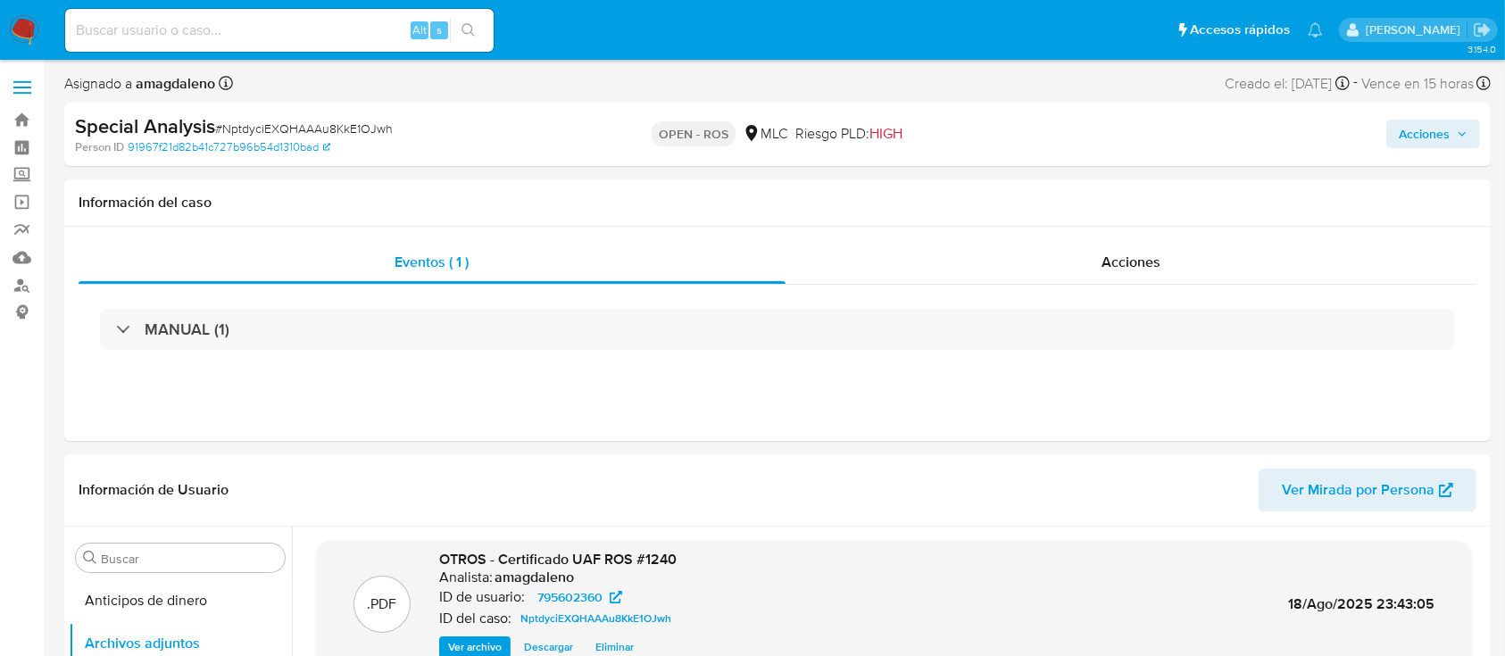
click at [1405, 142] on span "Acciones" at bounding box center [1424, 134] width 51 height 29
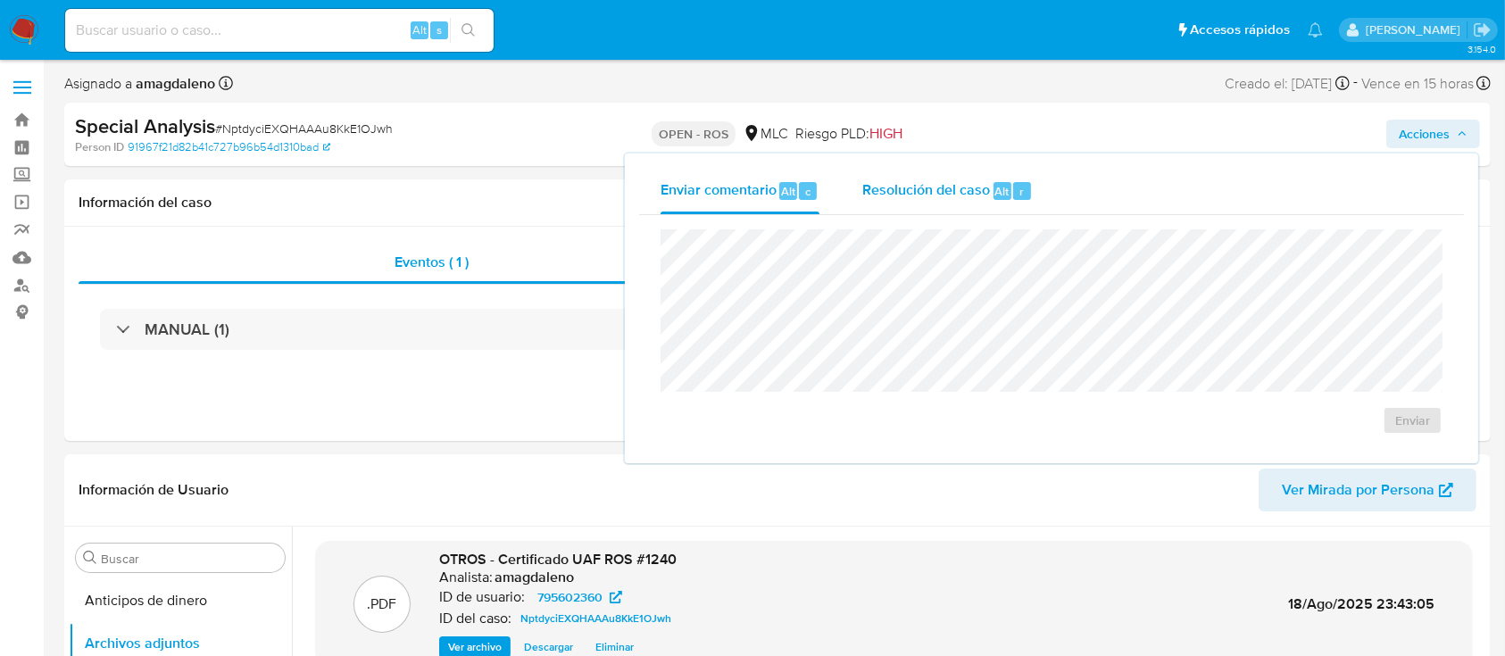
click at [964, 181] on span "Resolución del caso" at bounding box center [927, 190] width 128 height 21
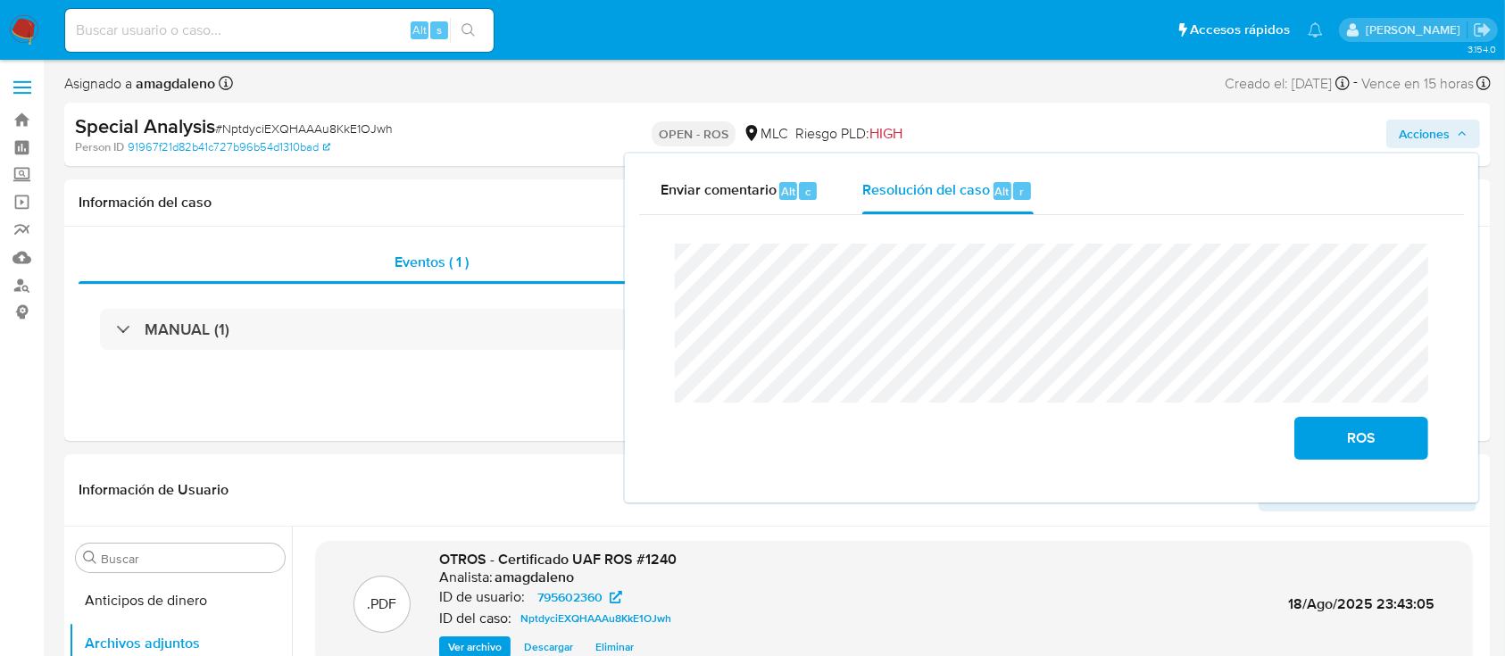
click at [0, 0] on lt-span "correspon di ente" at bounding box center [0, 0] width 0 height 0
click at [0, 0] on lt-span "Adjunto" at bounding box center [0, 0] width 0 height 0
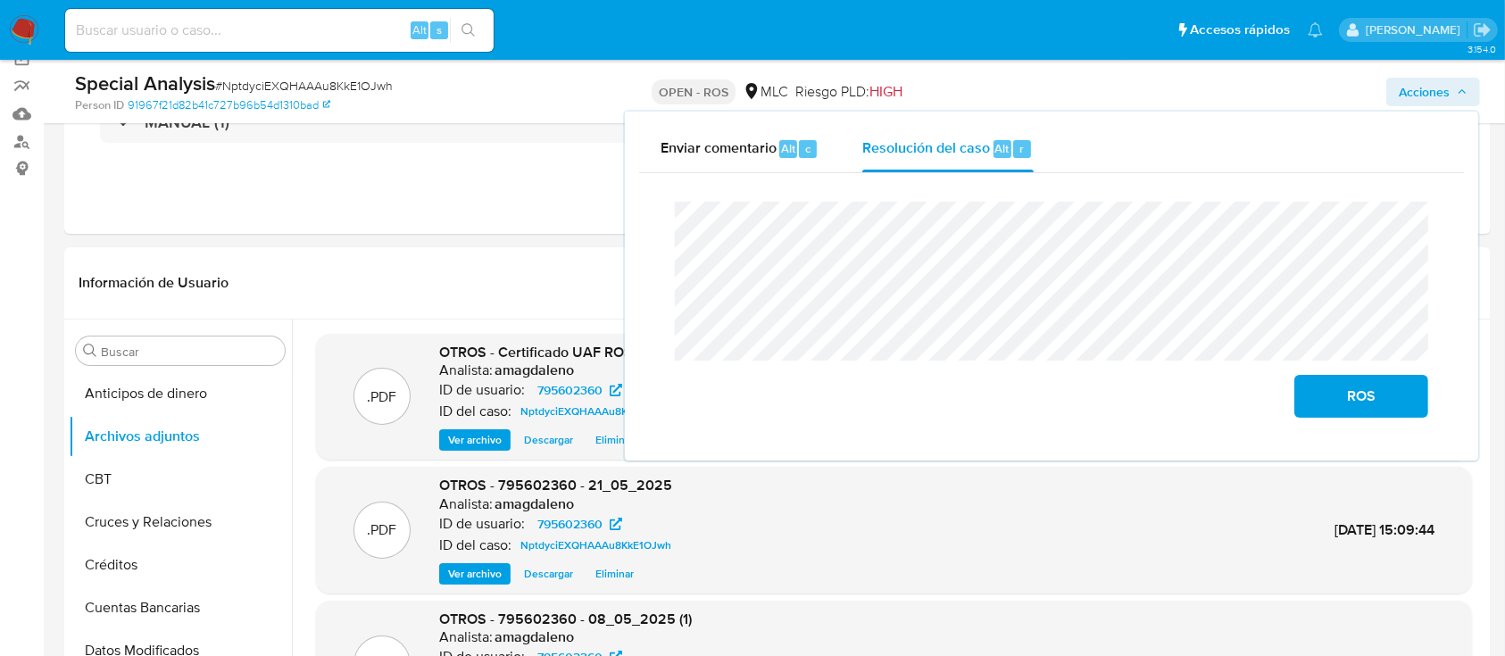
scroll to position [149, 0]
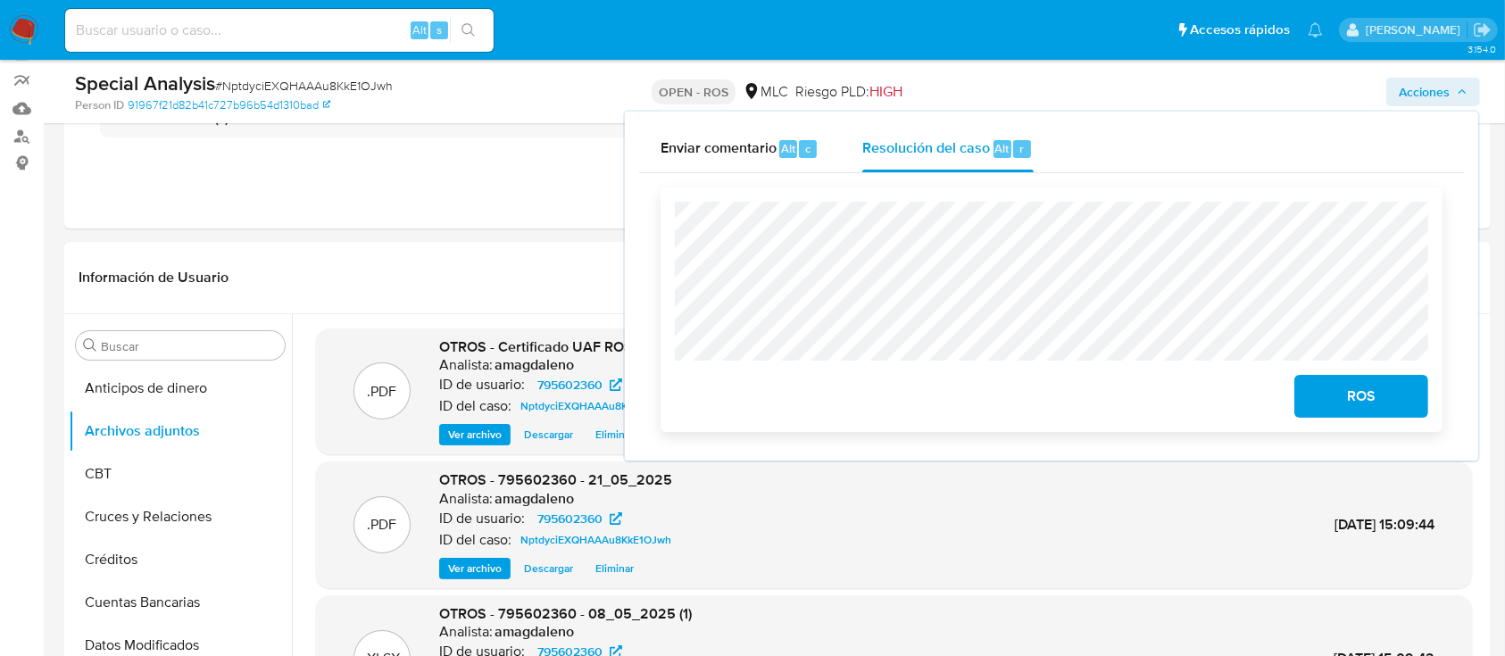
click at [1315, 396] on button "ROS" at bounding box center [1362, 396] width 134 height 43
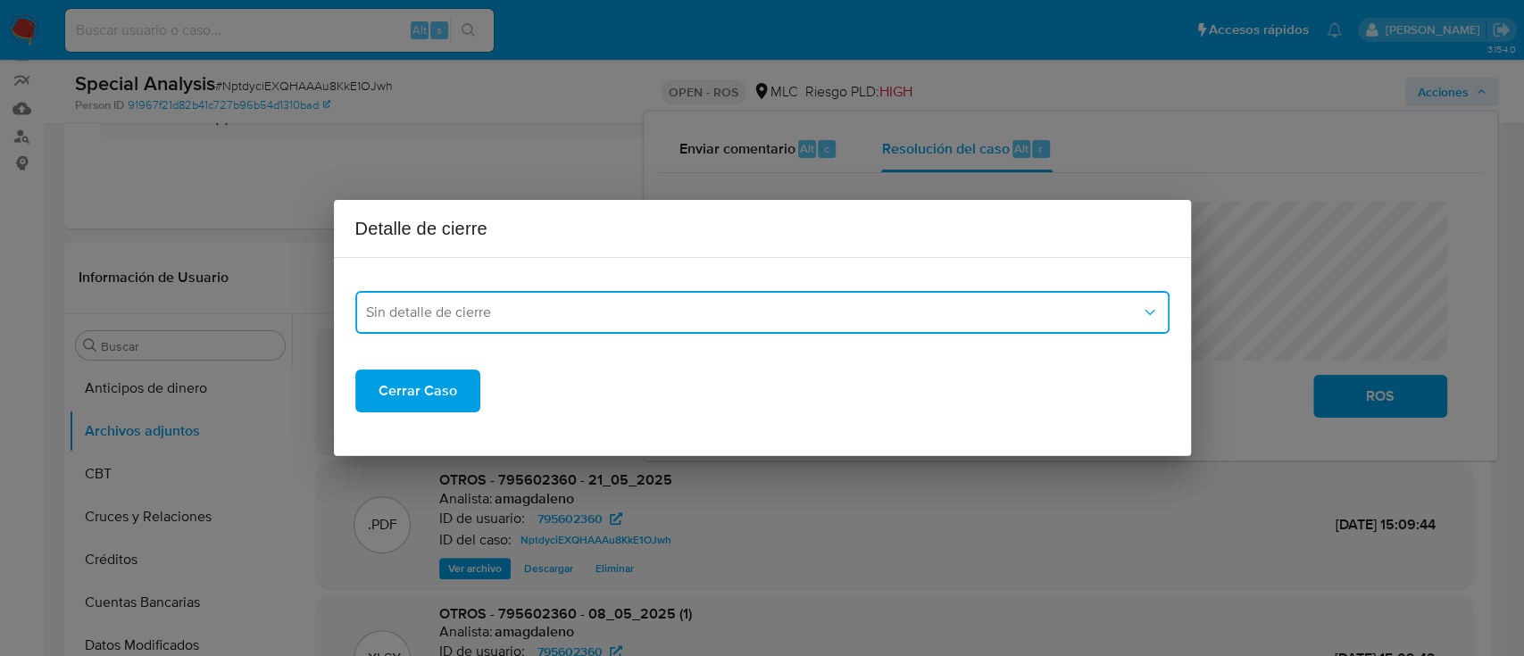
click at [666, 316] on span "Sin detalle de cierre" at bounding box center [753, 313] width 775 height 18
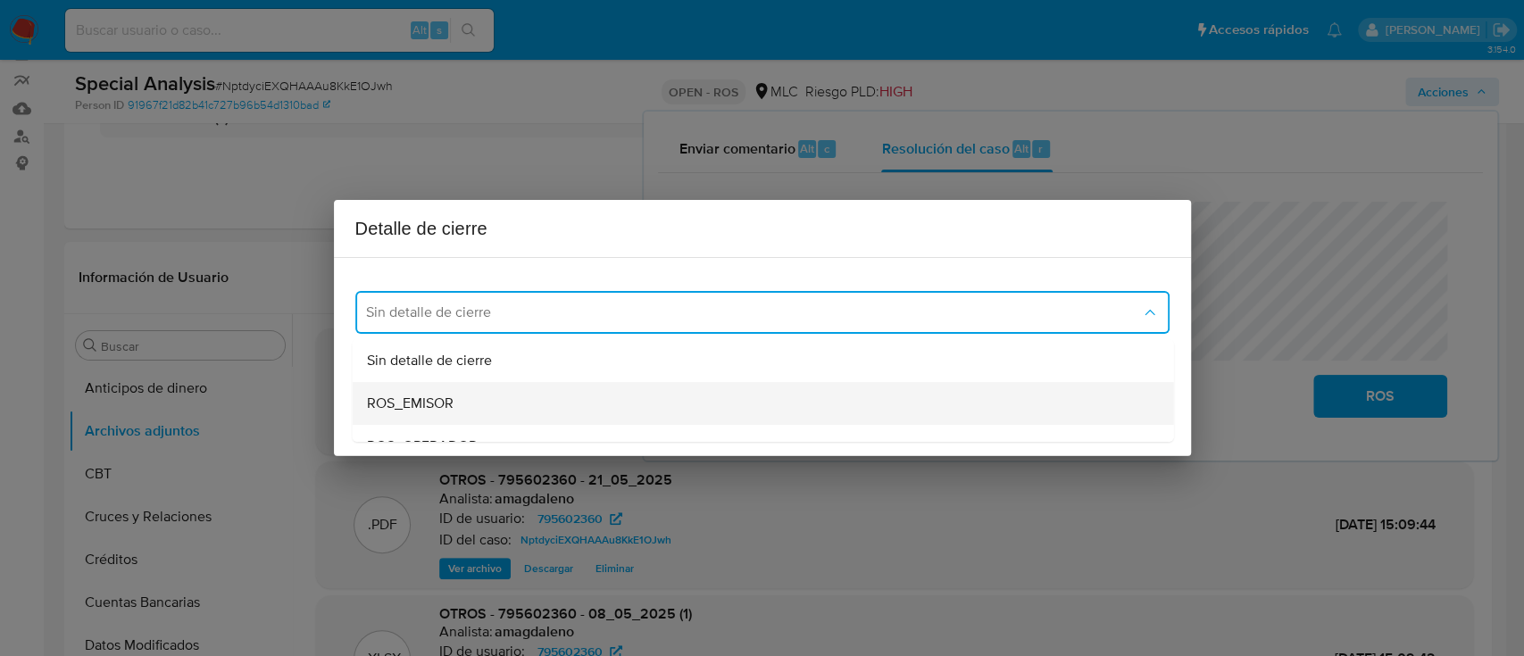
click at [545, 392] on div "ROS_EMISOR" at bounding box center [757, 403] width 782 height 43
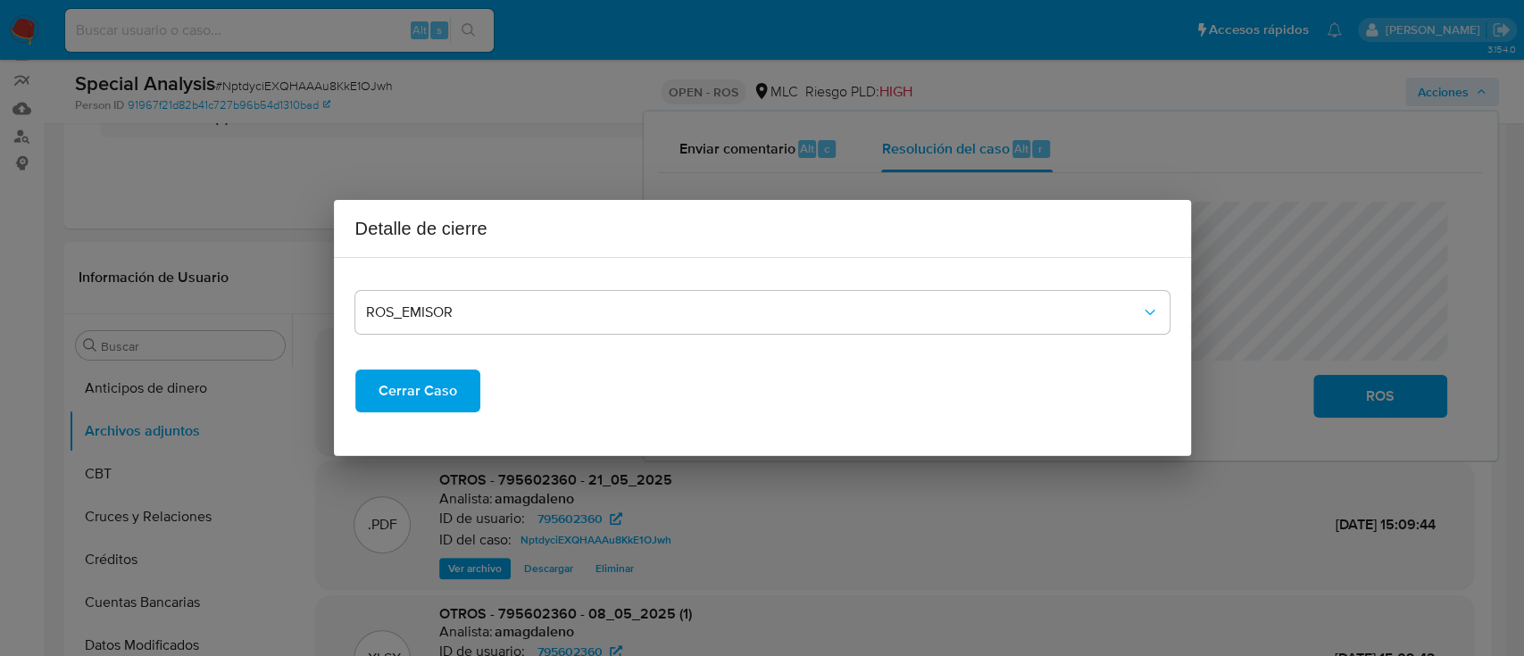
click at [436, 395] on span "Cerrar Caso" at bounding box center [418, 390] width 79 height 39
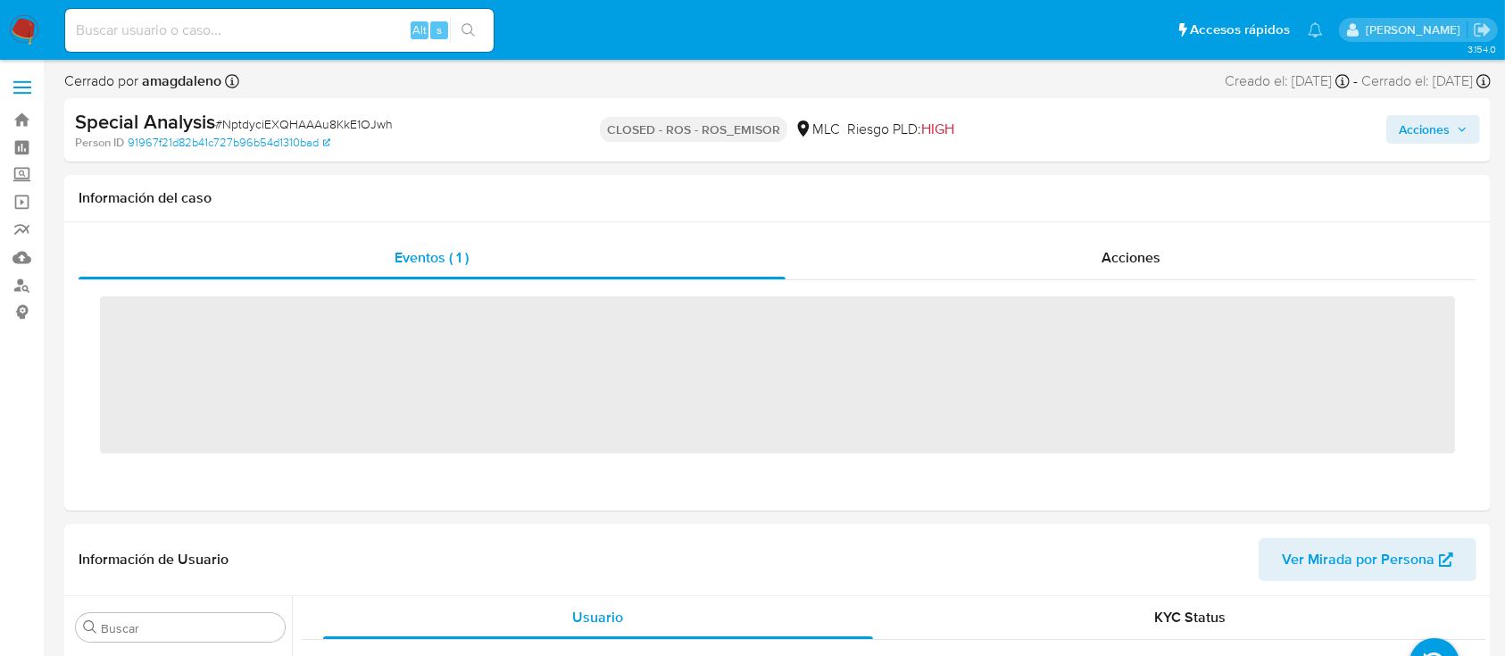
scroll to position [755, 0]
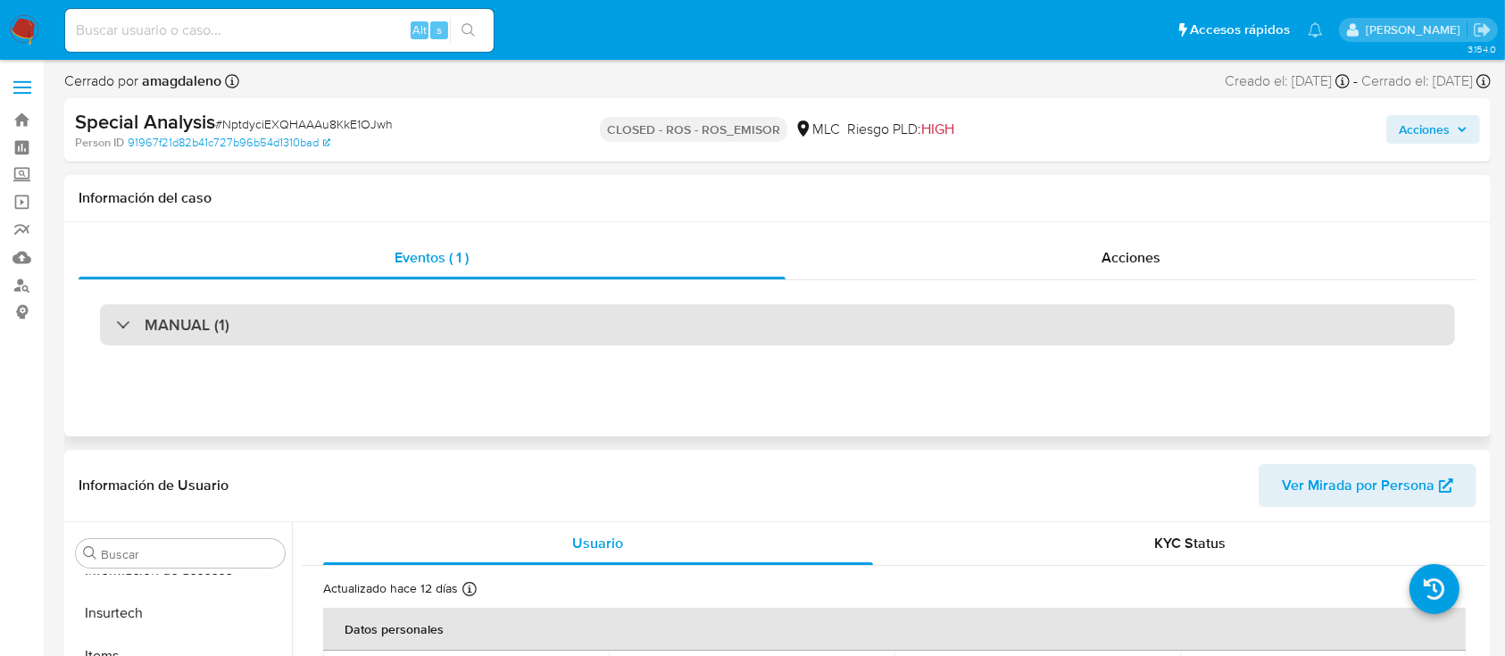
select select "10"
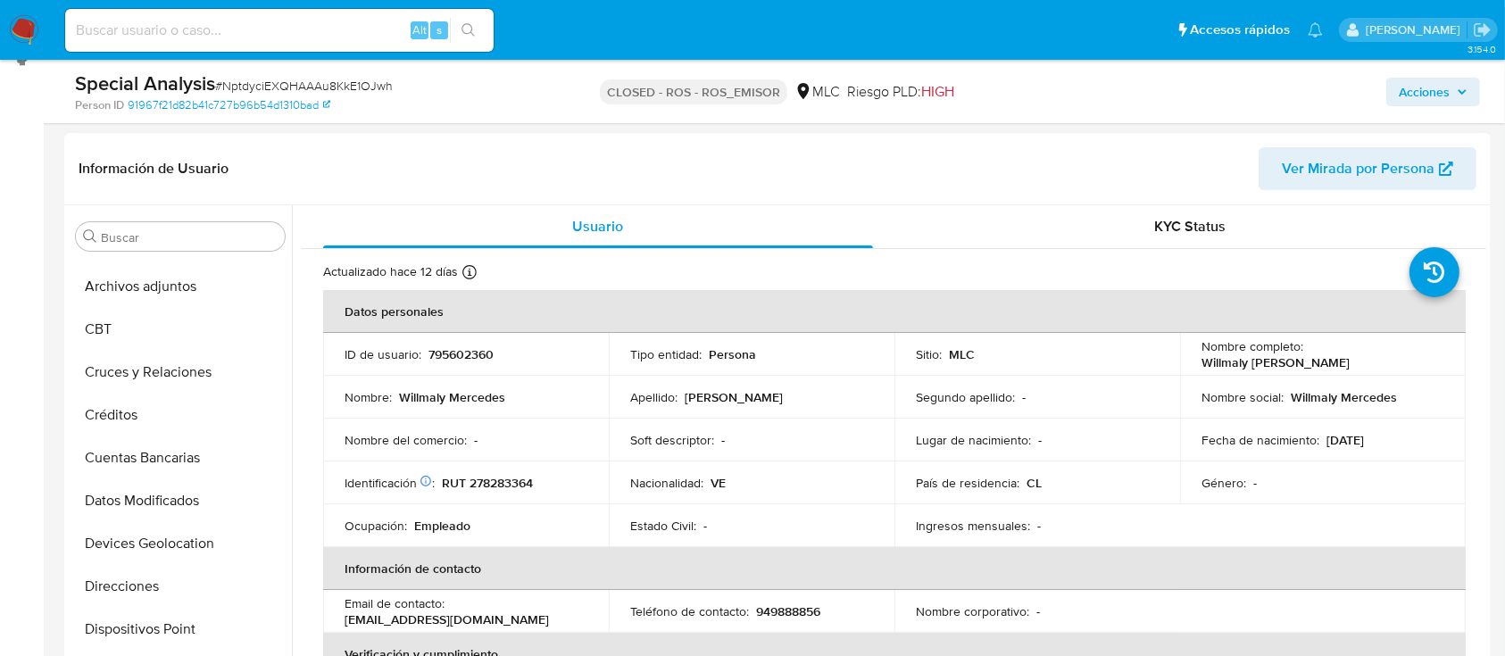
scroll to position [0, 0]
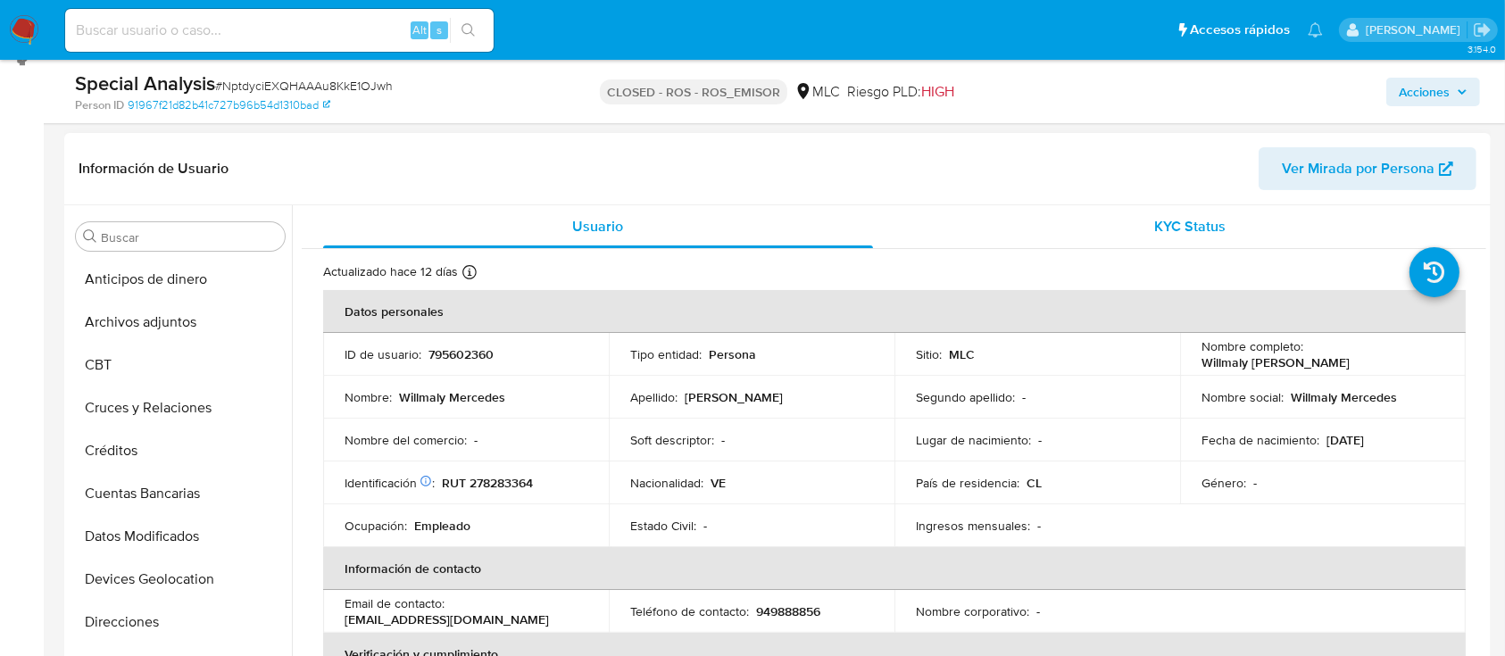
click at [988, 223] on div "KYC Status" at bounding box center [1191, 226] width 550 height 43
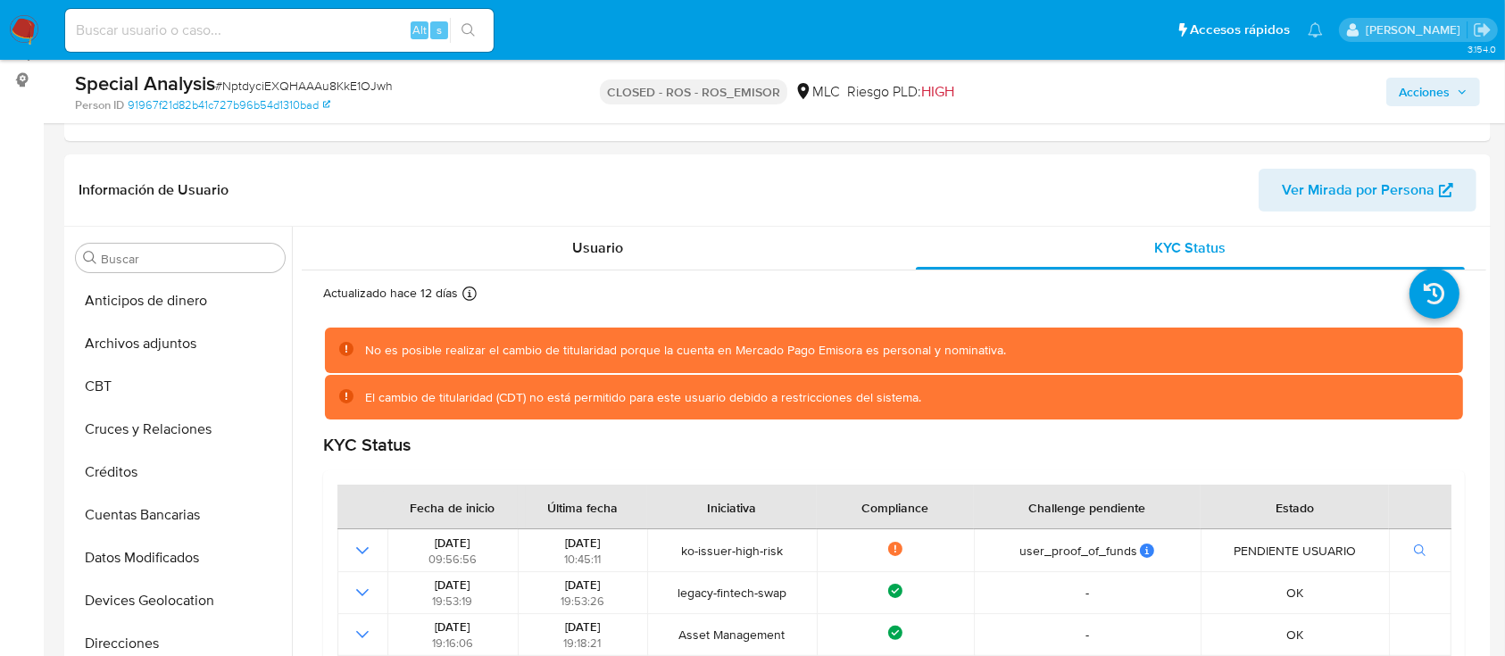
scroll to position [236, 0]
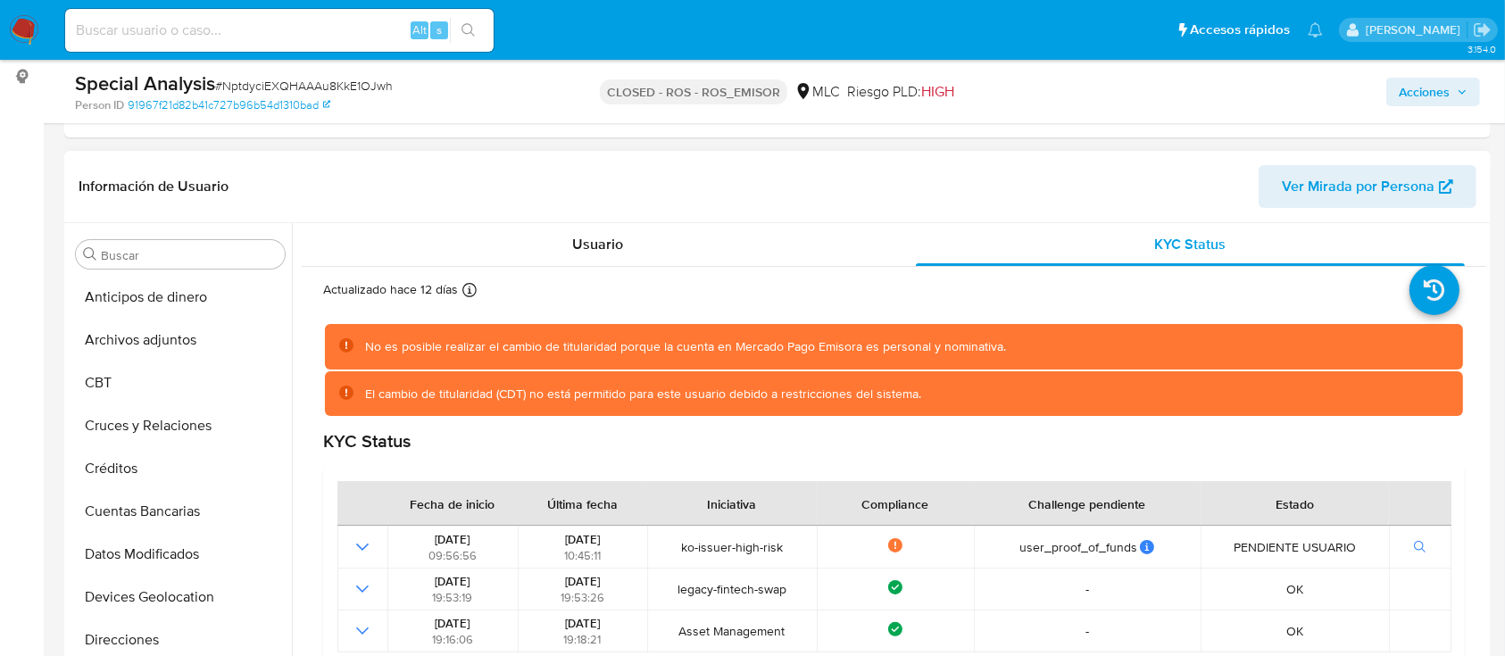
click at [366, 204] on header "Información de Usuario Ver Mirada por Persona" at bounding box center [778, 186] width 1398 height 43
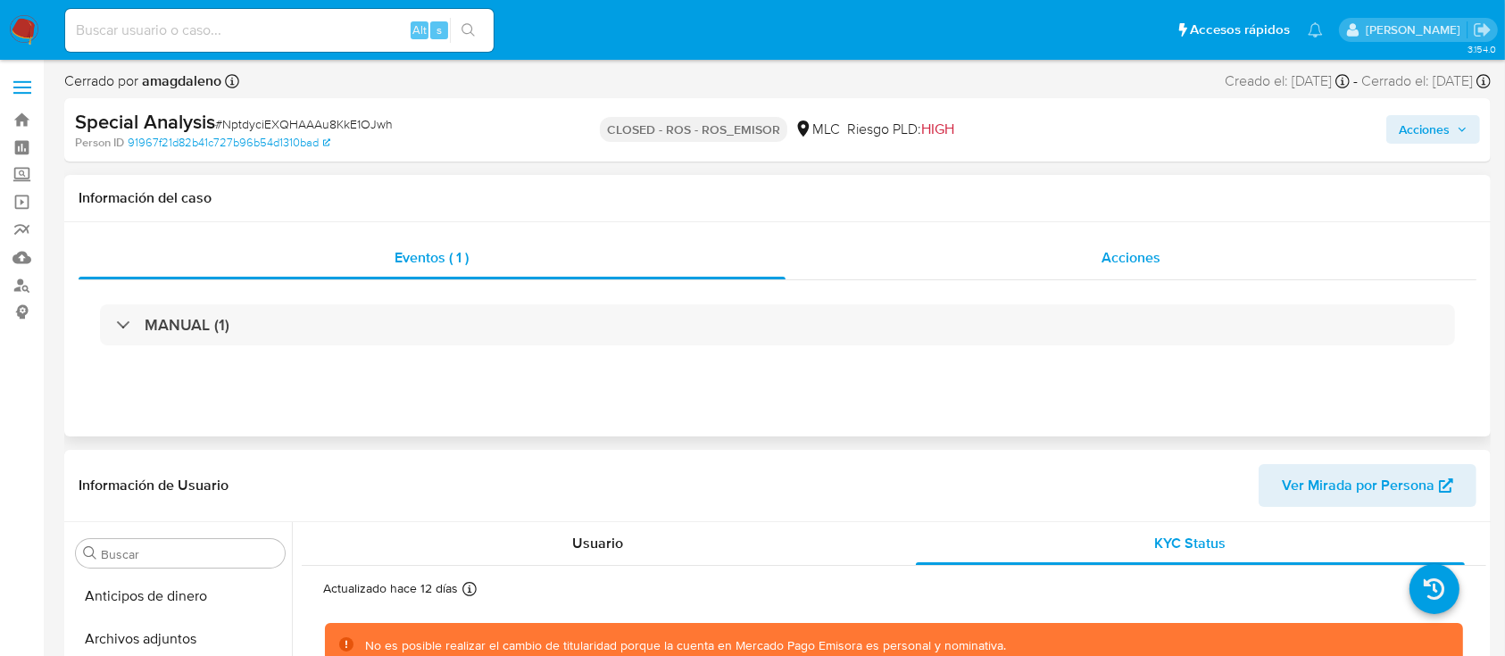
click at [938, 264] on div "Acciones" at bounding box center [1132, 258] width 692 height 43
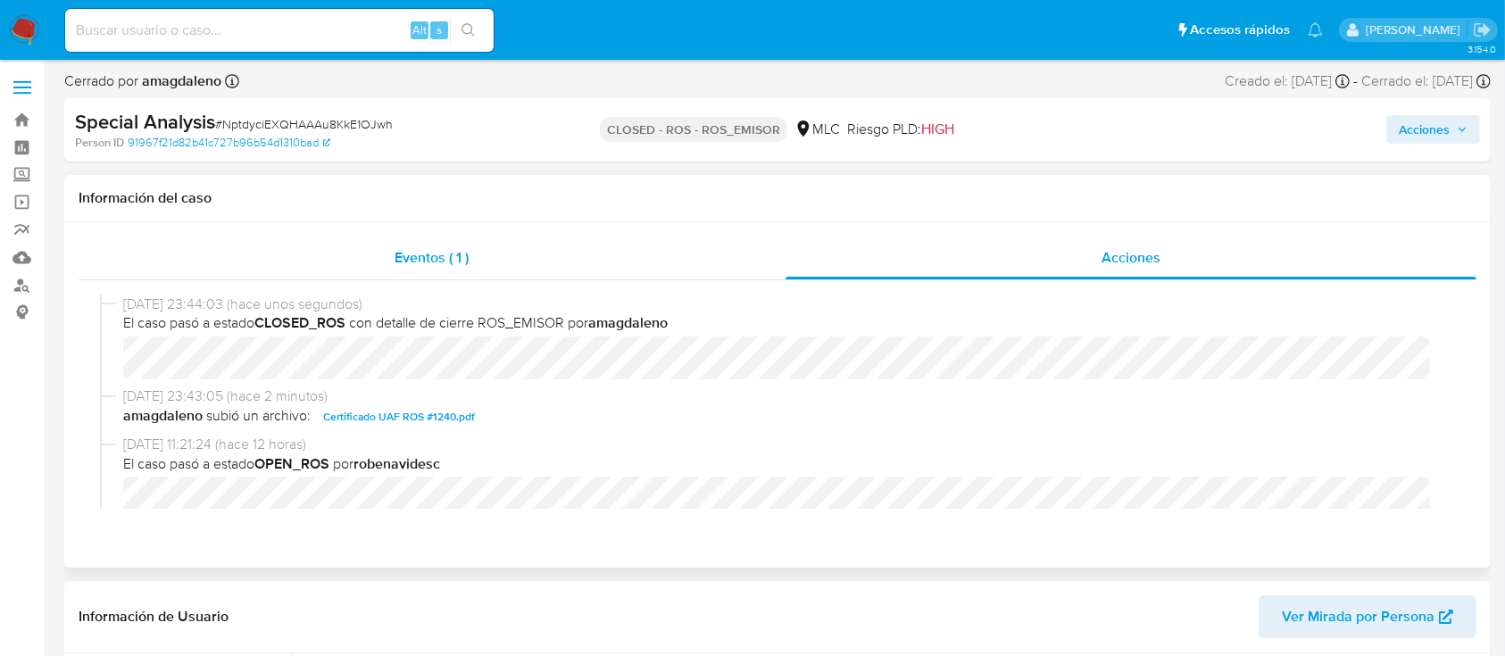
click at [622, 261] on div "Eventos ( 1 )" at bounding box center [432, 258] width 707 height 43
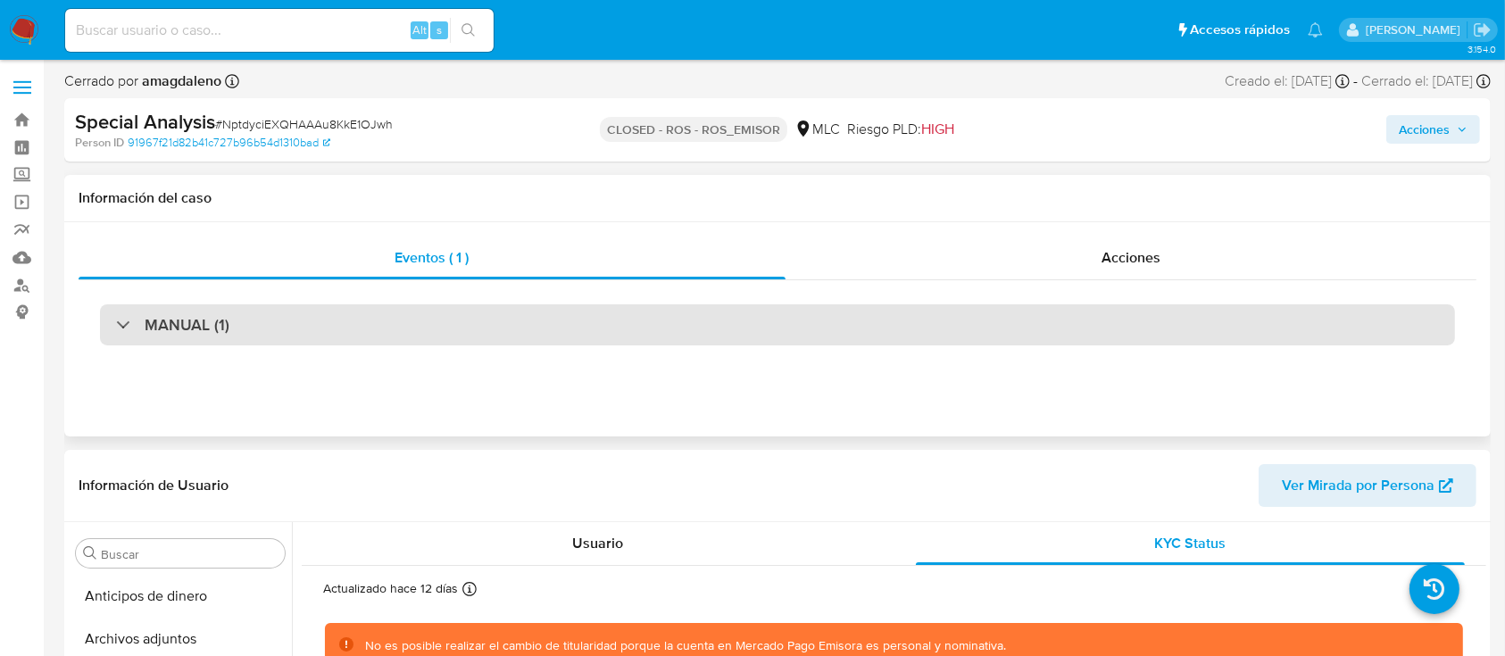
click at [633, 319] on div "MANUAL (1)" at bounding box center [777, 324] width 1355 height 41
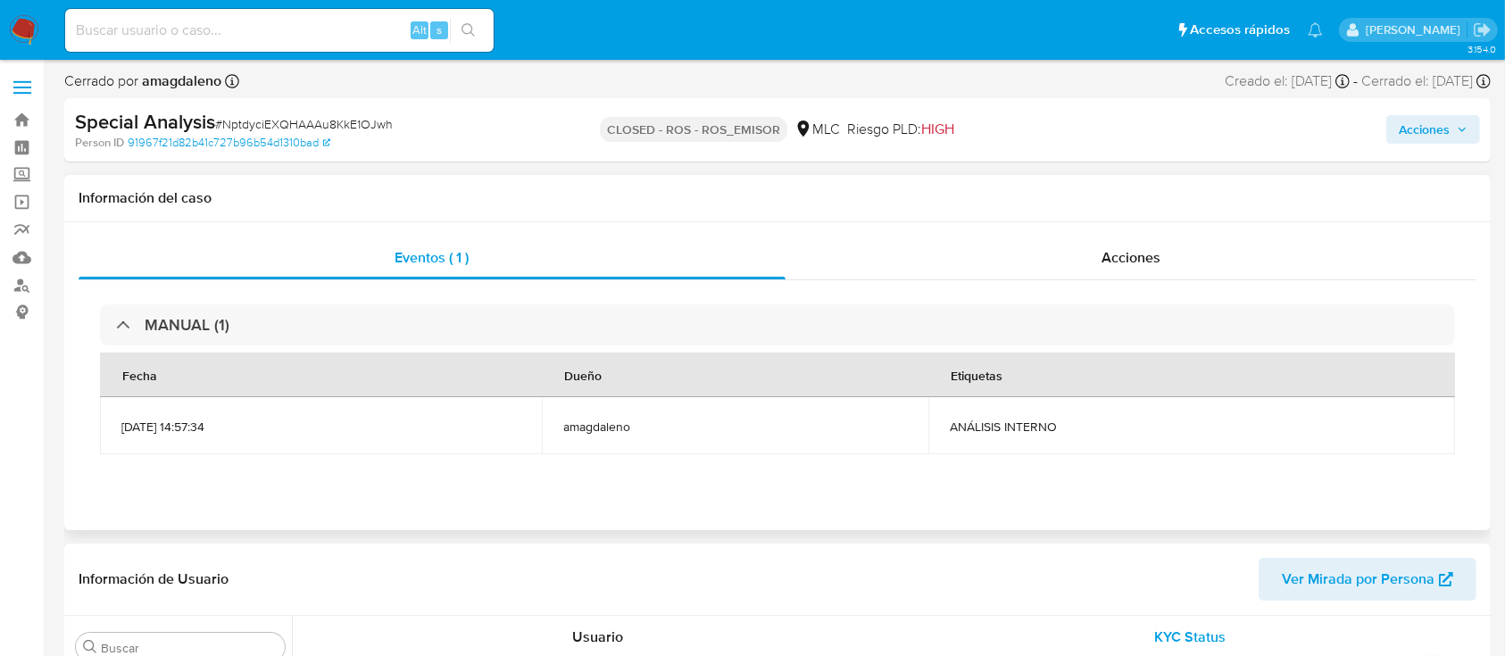
click at [185, 430] on span "[DATE] 14:57:34" at bounding box center [320, 427] width 399 height 16
